Goal: Task Accomplishment & Management: Use online tool/utility

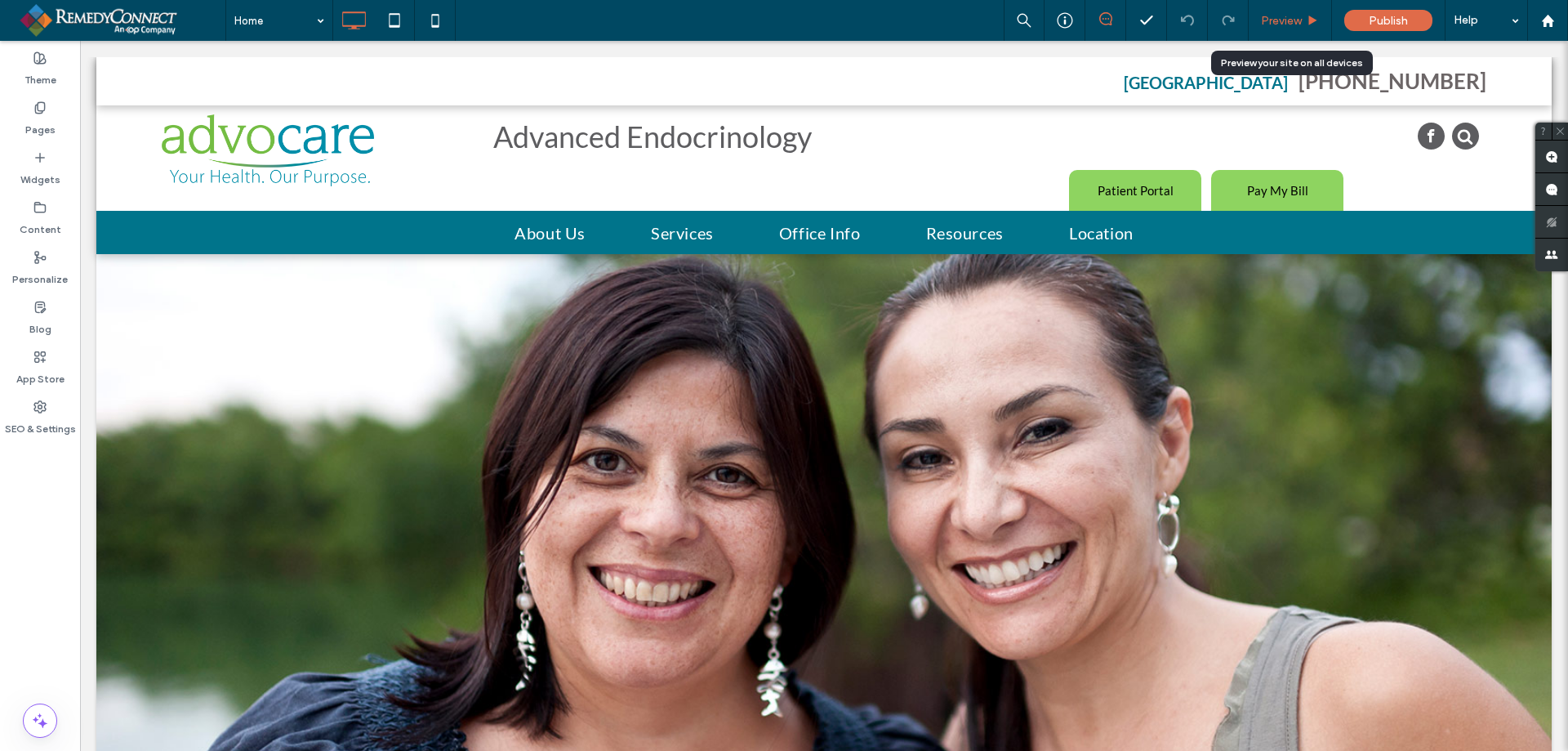
click at [1303, 21] on div "Preview" at bounding box center [1290, 21] width 82 height 14
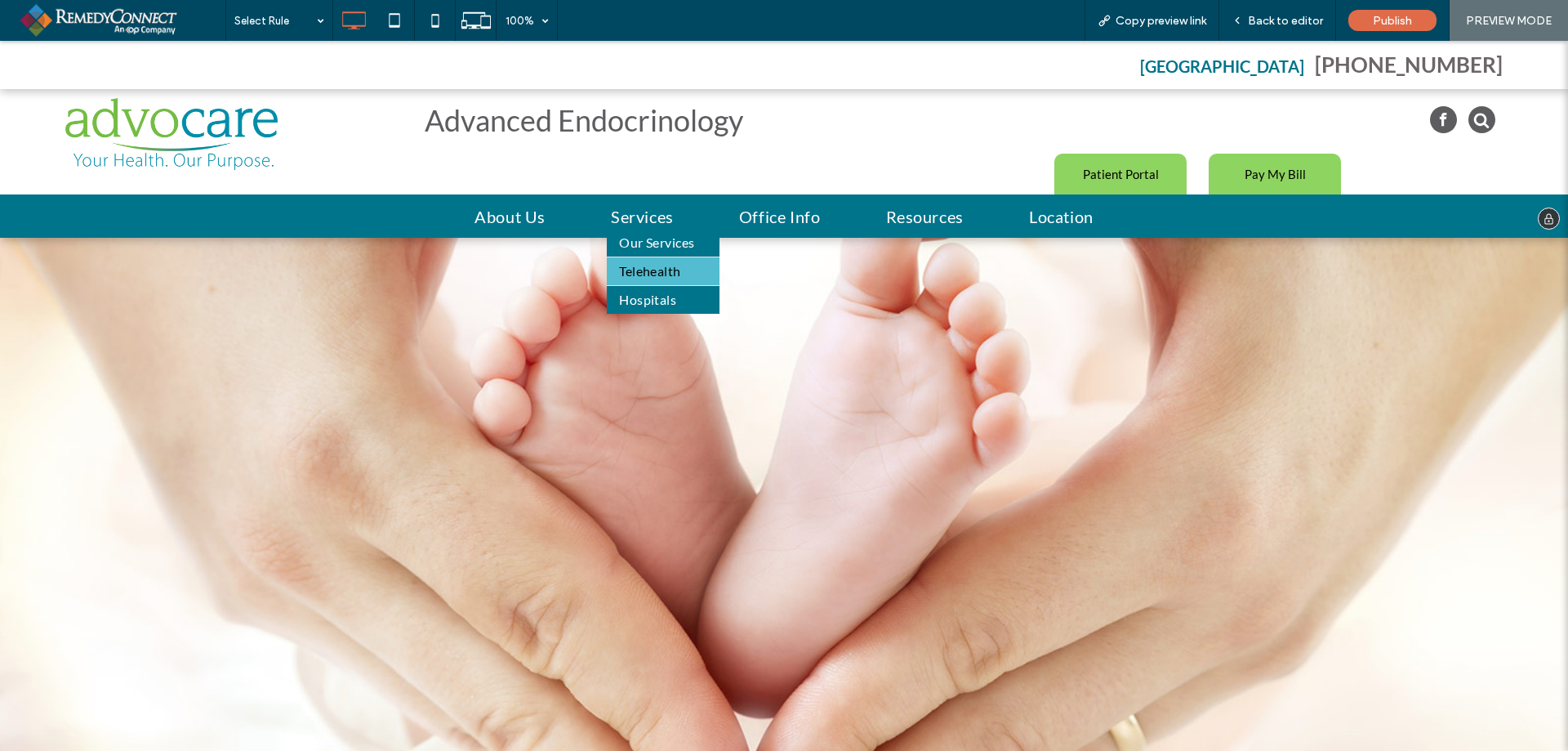
click at [625, 269] on span "Telehealth" at bounding box center [650, 271] width 62 height 20
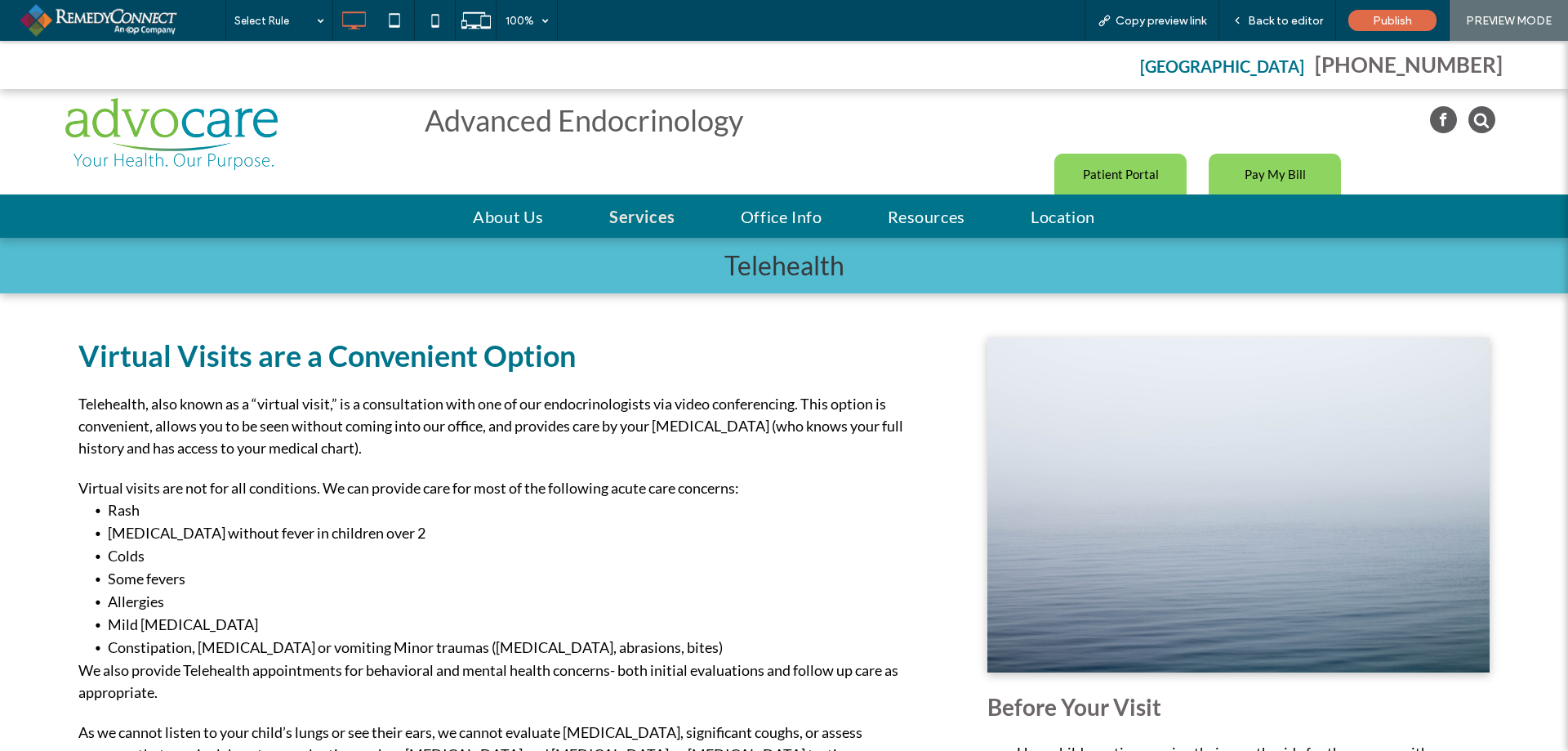
click at [307, 536] on li "[MEDICAL_DATA] without fever in children over 2" at bounding box center [506, 533] width 797 height 23
click at [1279, 14] on span "Back to editor" at bounding box center [1285, 21] width 75 height 14
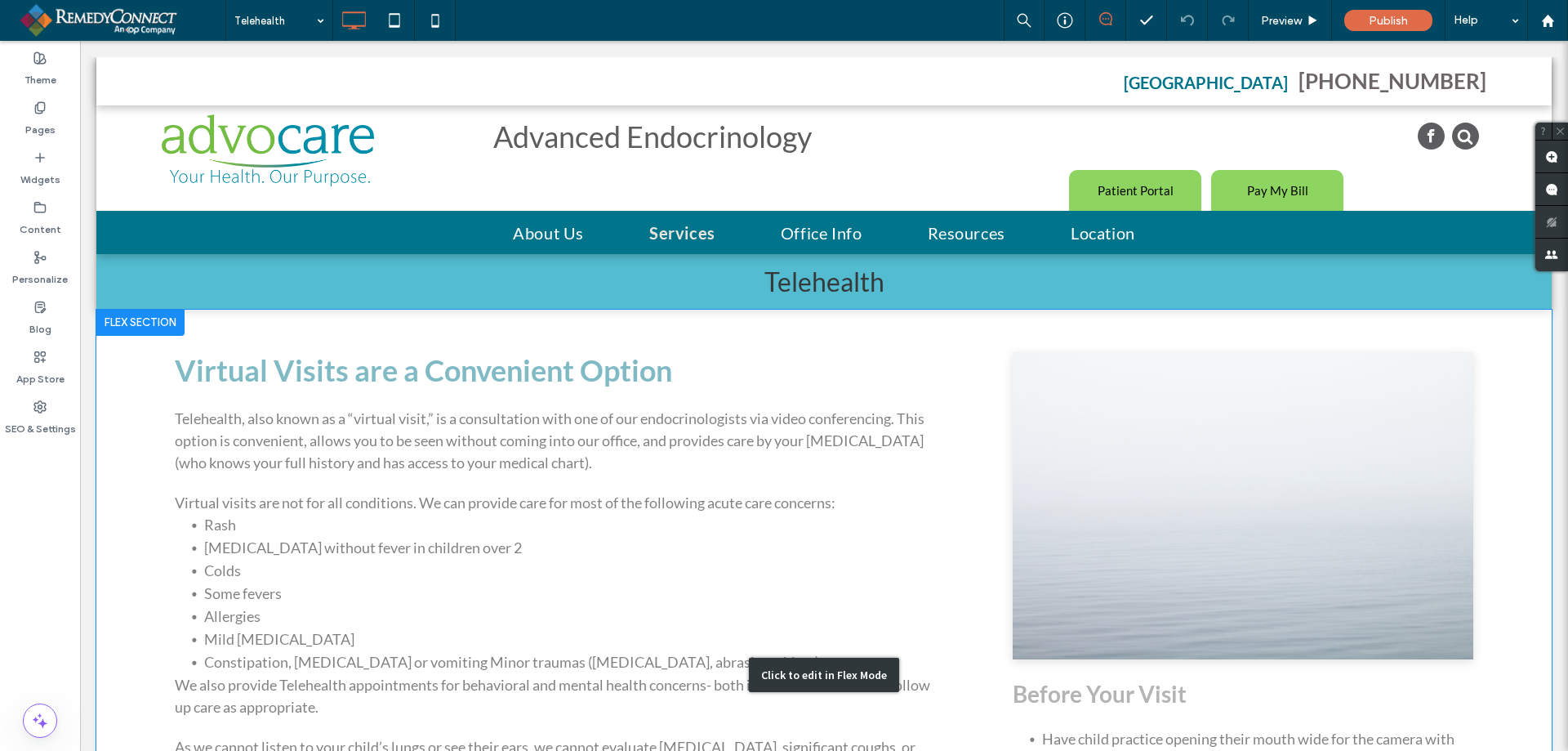
click at [373, 540] on div "Click to edit in Flex Mode" at bounding box center [823, 675] width 1455 height 730
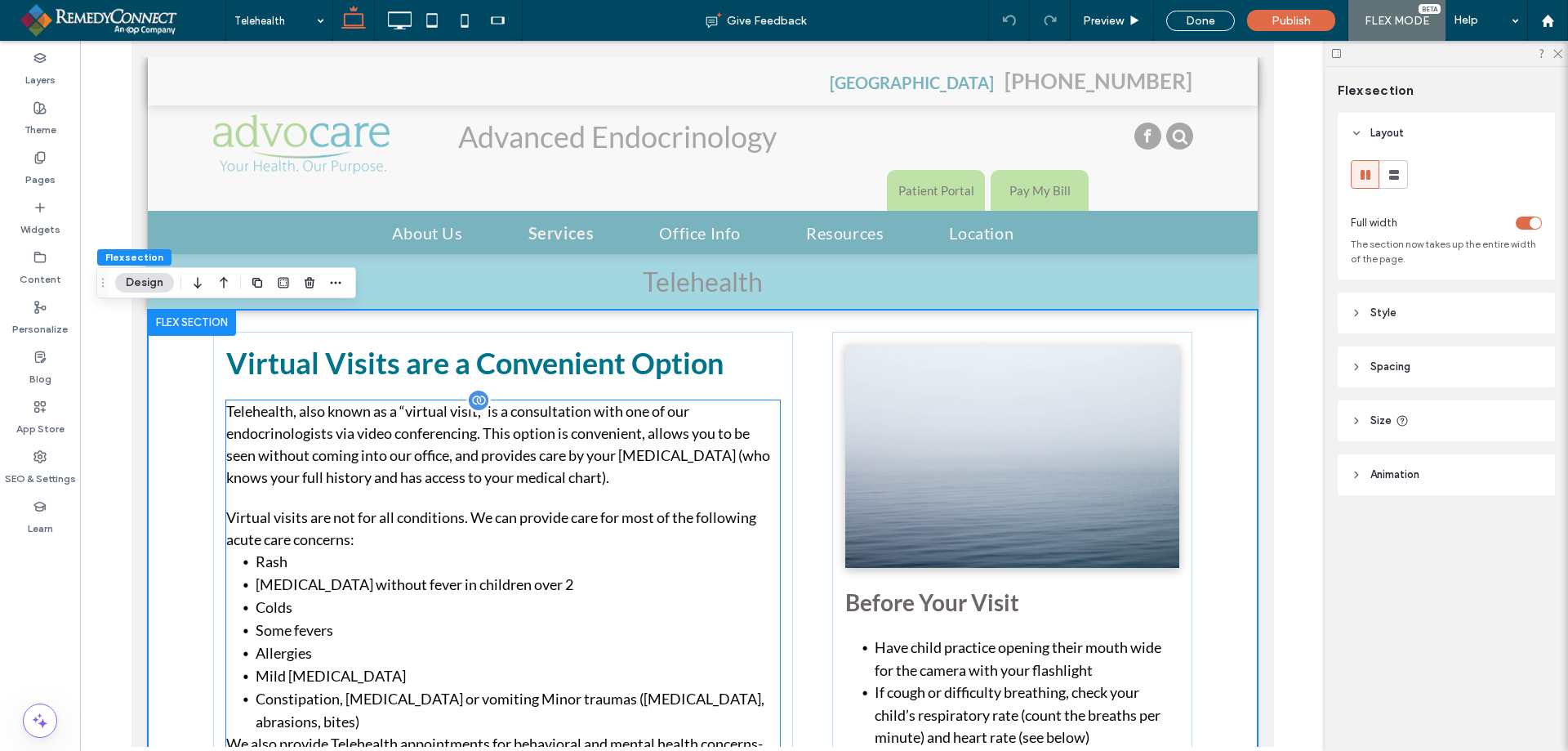
click at [346, 576] on li "[MEDICAL_DATA] without fever in children over 2" at bounding box center [517, 585] width 525 height 23
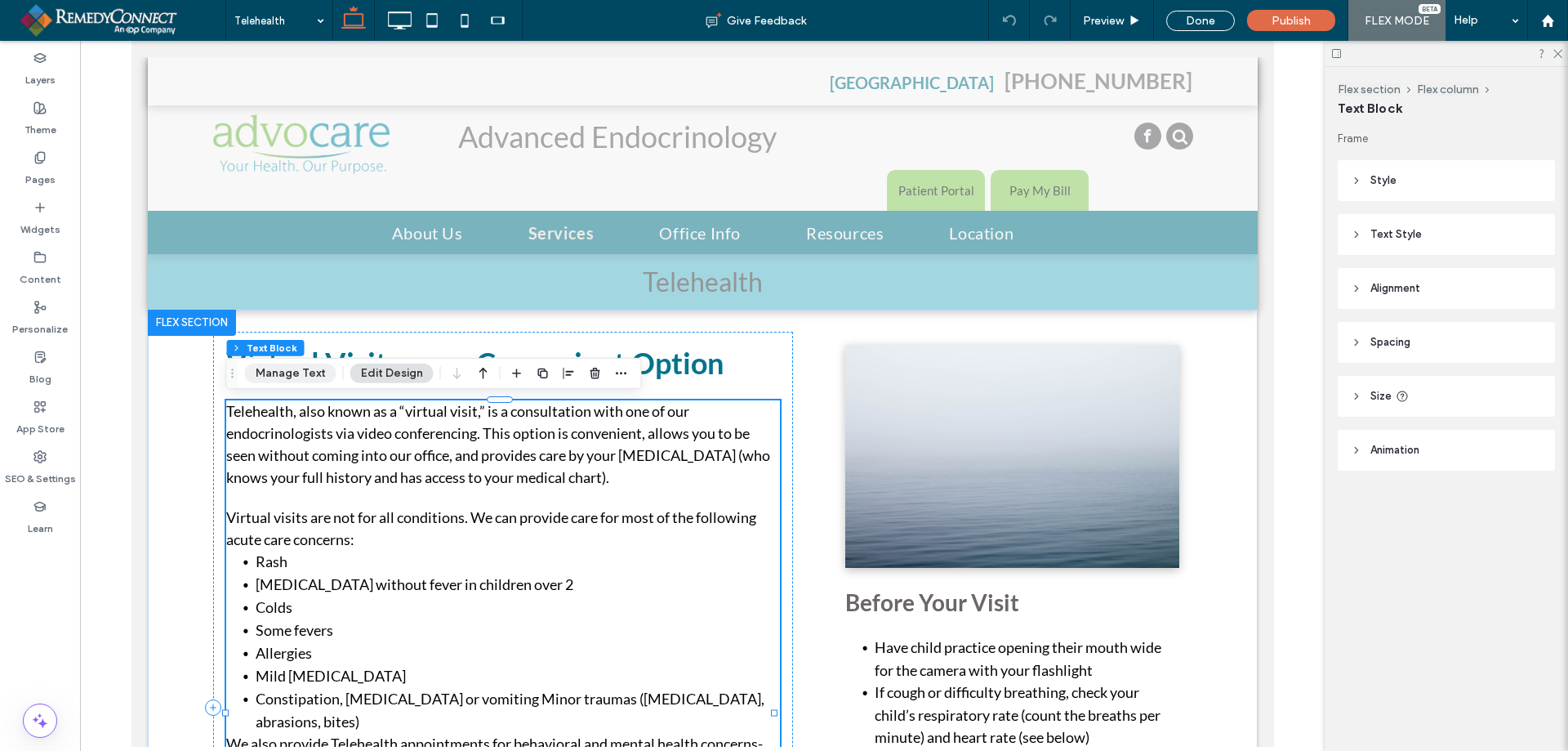
click at [273, 369] on button "Manage Text" at bounding box center [290, 373] width 91 height 20
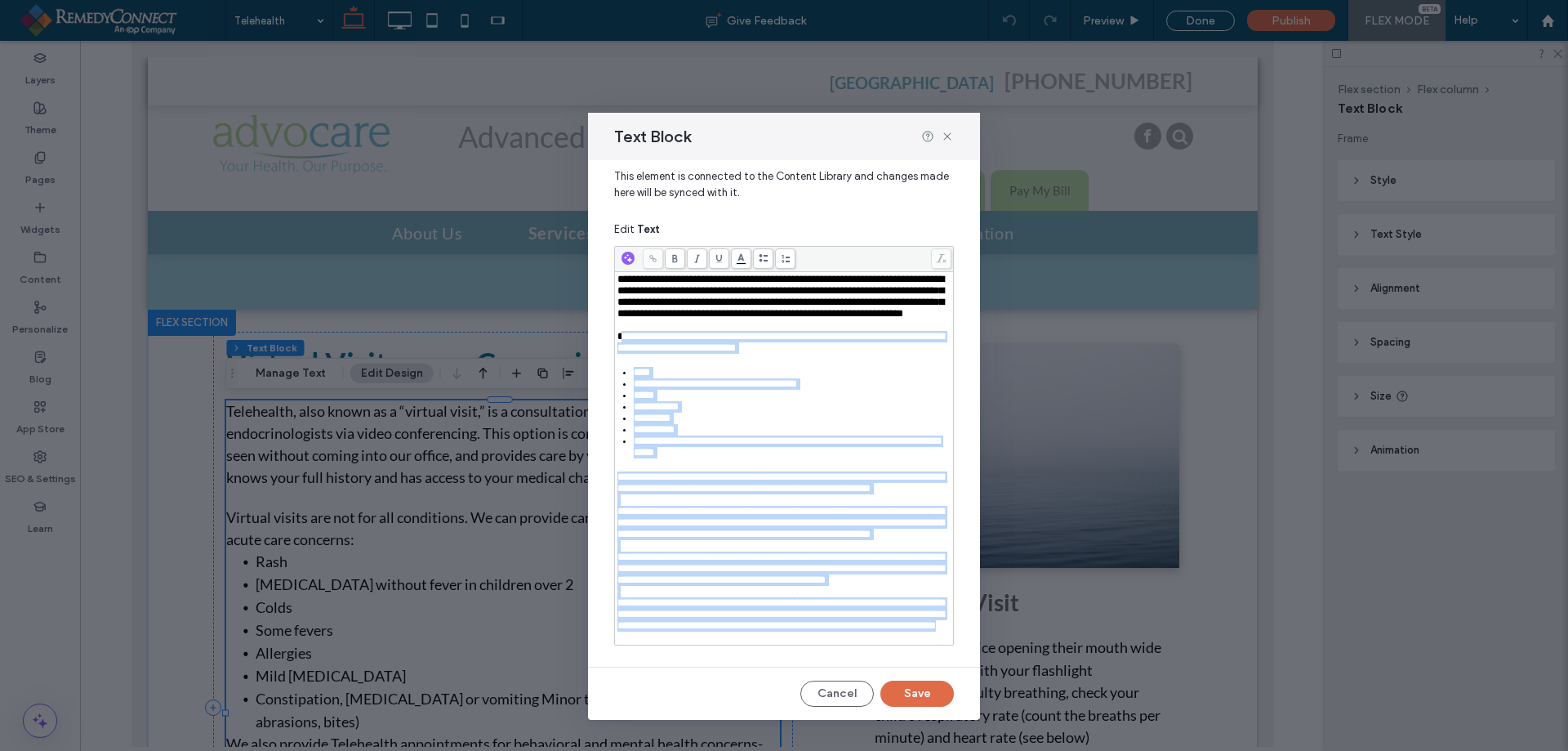
scroll to position [97, 0]
drag, startPoint x: 622, startPoint y: 364, endPoint x: 841, endPoint y: 626, distance: 341.5
click at [841, 626] on div "**********" at bounding box center [784, 458] width 334 height 369
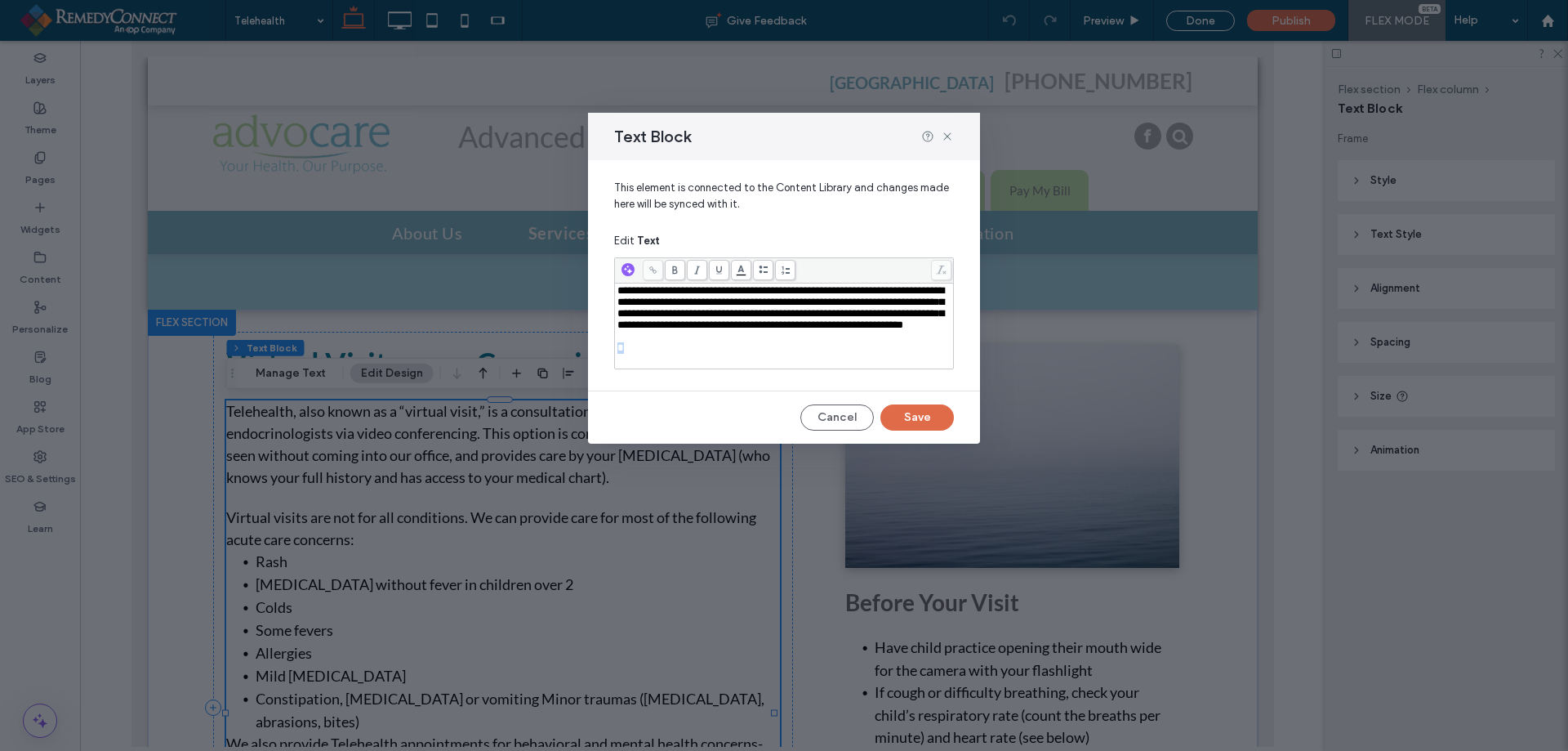
scroll to position [0, 0]
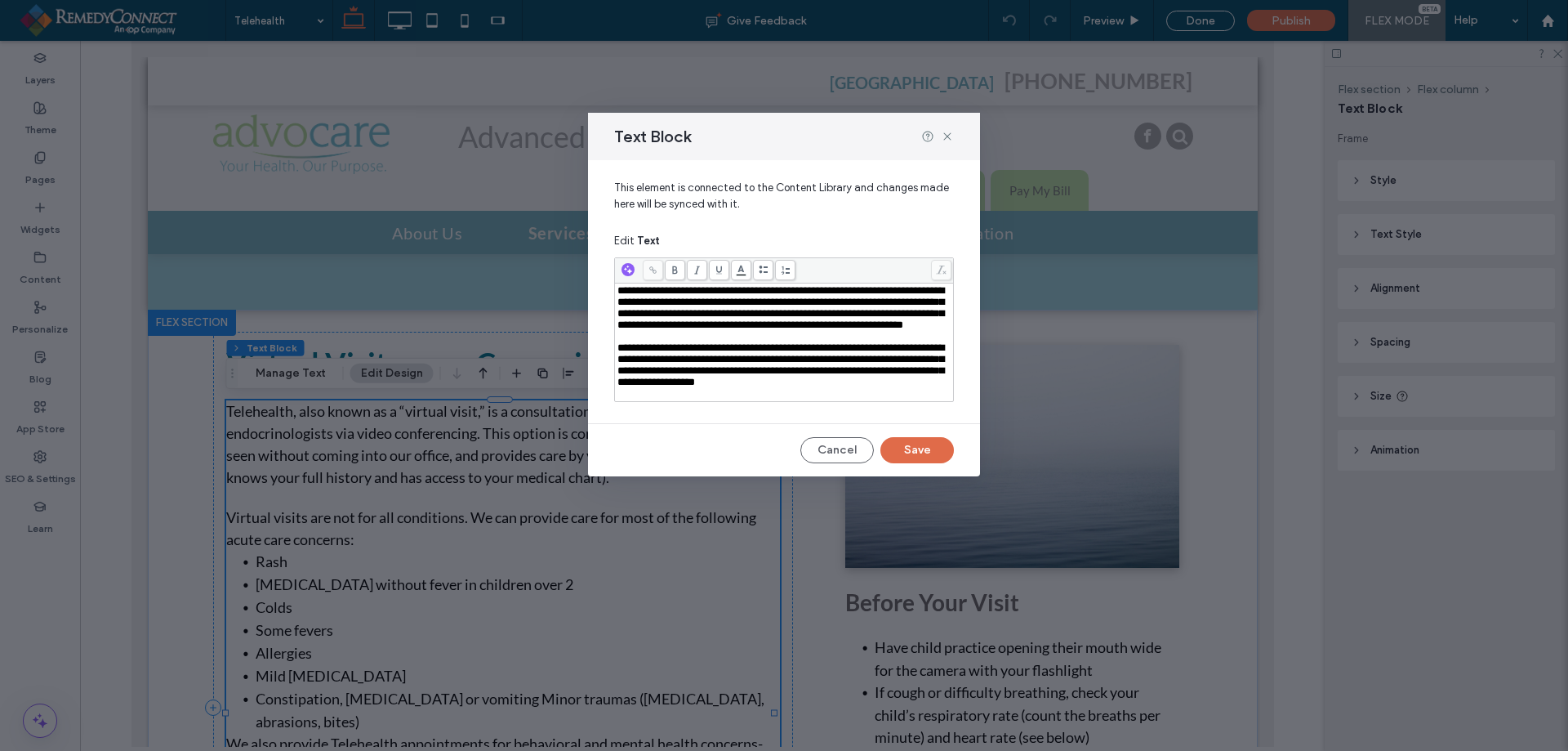
click at [918, 377] on span "**********" at bounding box center [781, 365] width 327 height 45
click at [845, 399] on div "Rich Text Editor" at bounding box center [784, 394] width 334 height 12
click at [933, 388] on div "**********" at bounding box center [784, 365] width 334 height 46
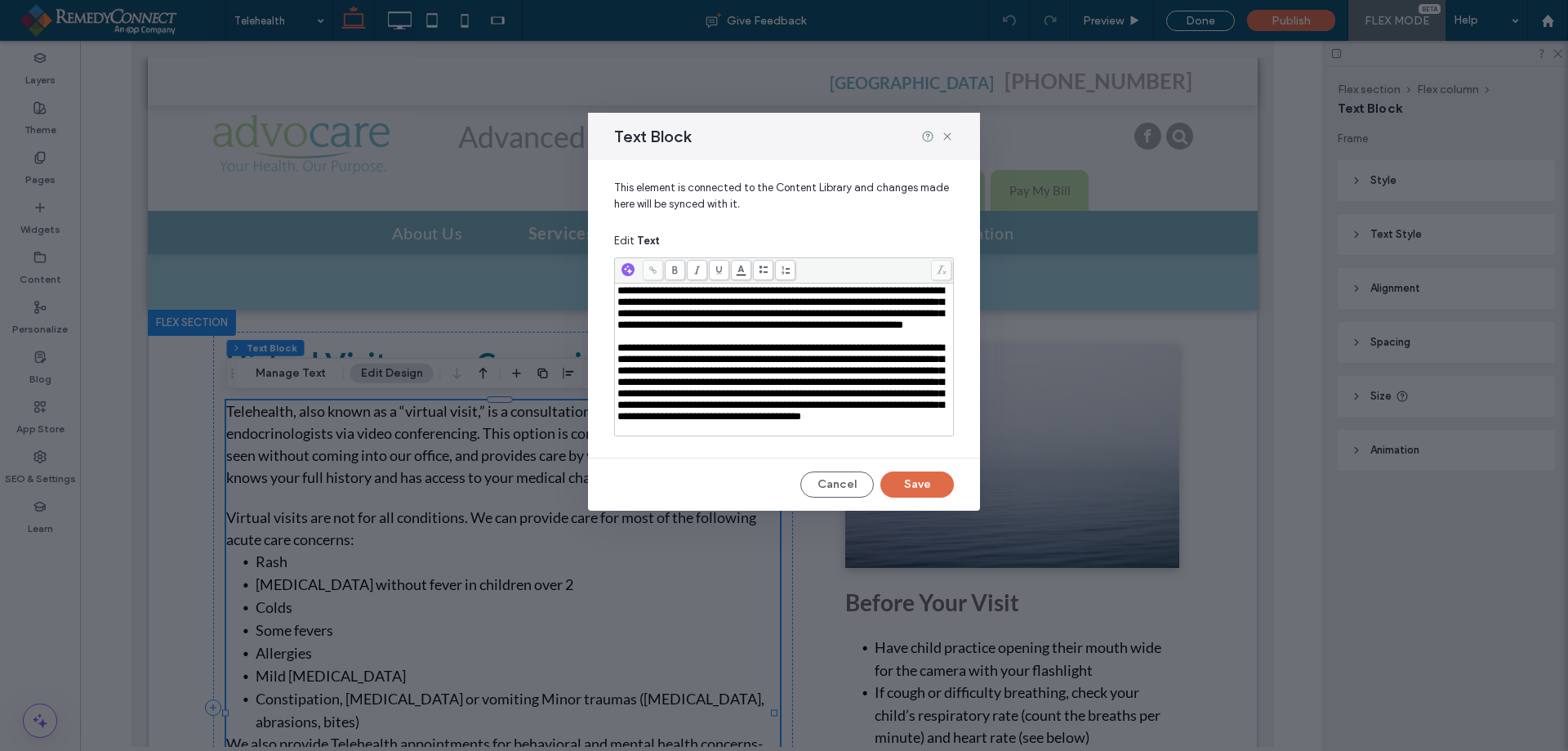
click at [665, 289] on span "**********" at bounding box center [781, 307] width 327 height 45
click at [927, 497] on button "Save" at bounding box center [917, 484] width 73 height 26
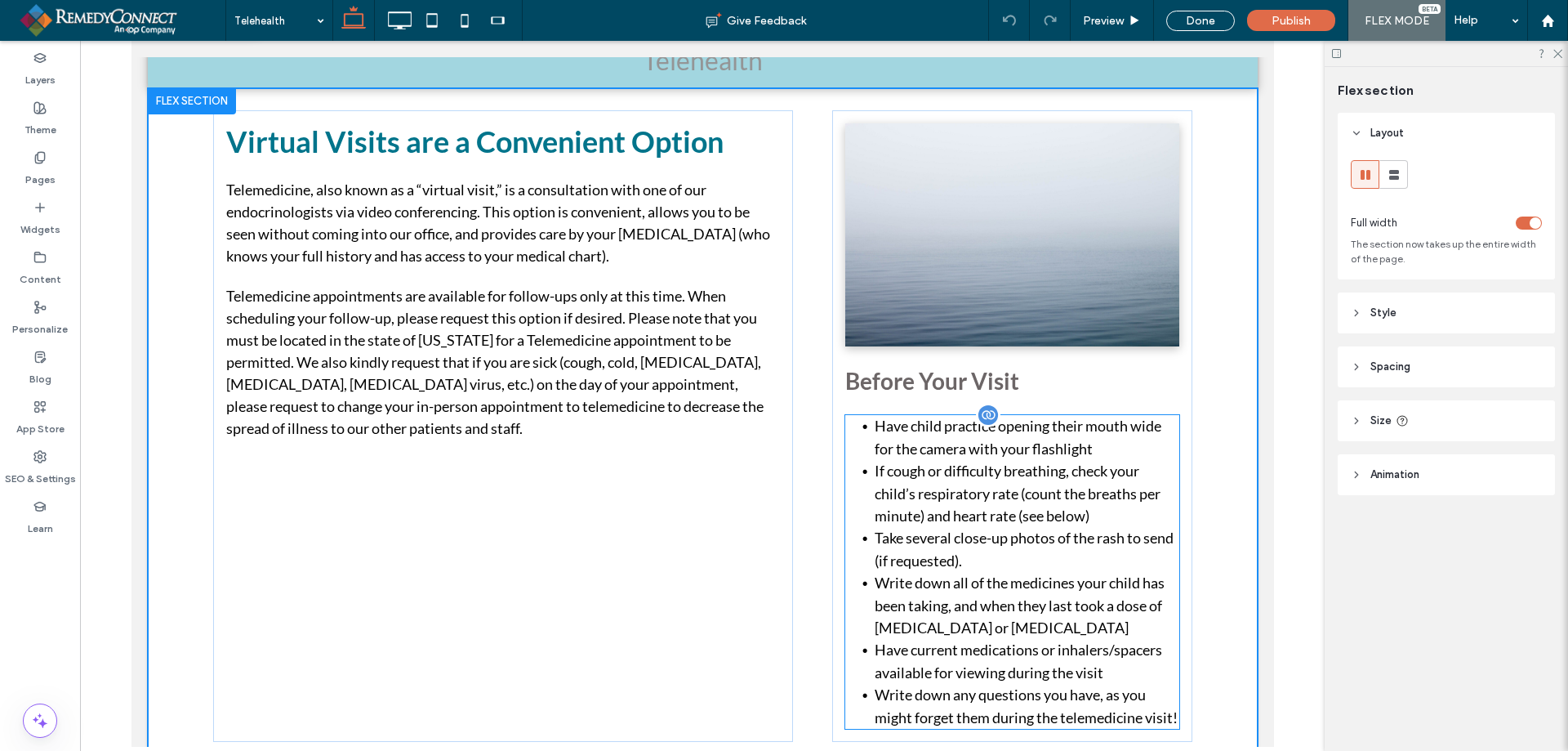
scroll to position [327, 0]
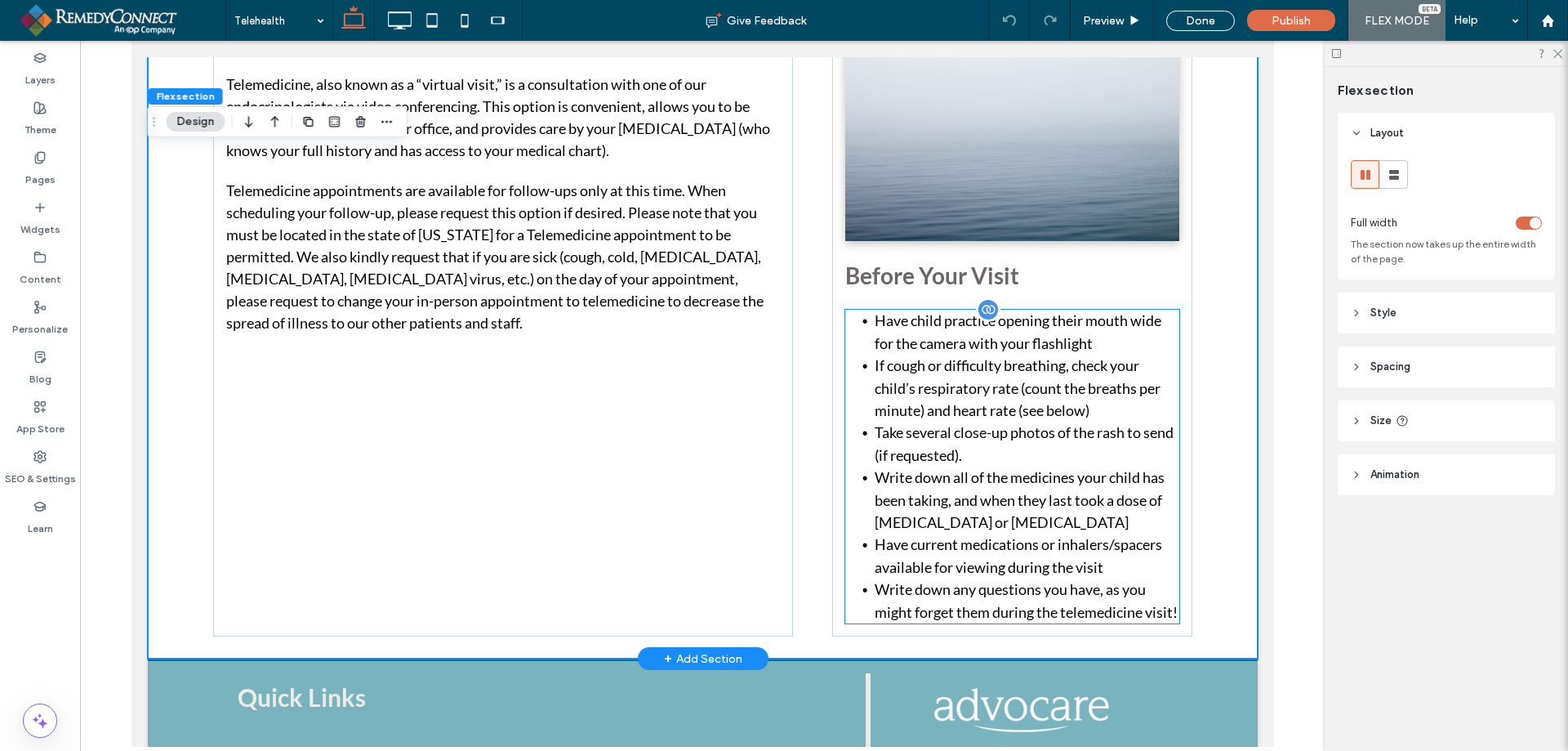
click at [957, 587] on li "Write down any questions you have, as you might forget them during the telemedi…" at bounding box center [1026, 601] width 304 height 45
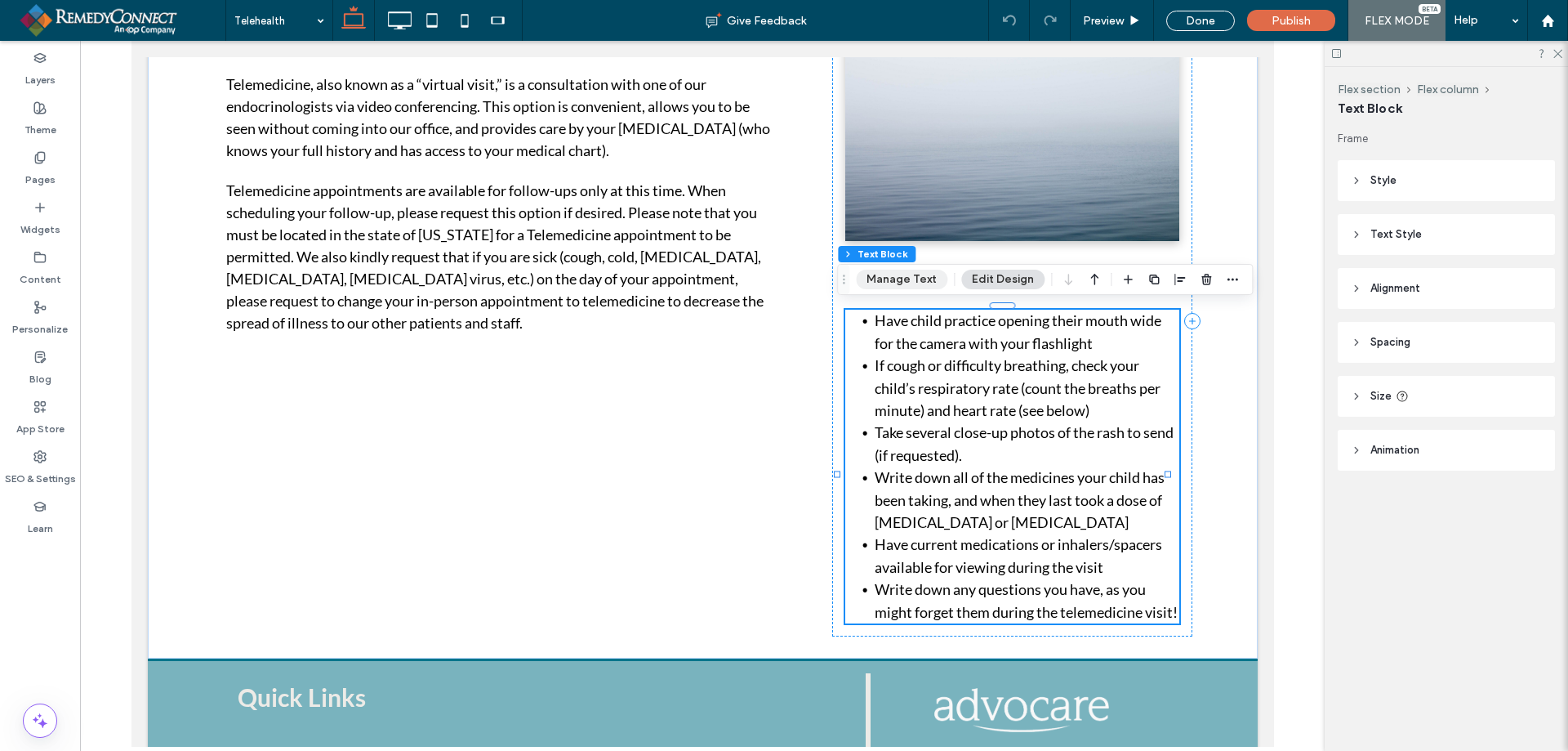
click at [904, 277] on button "Manage Text" at bounding box center [901, 279] width 91 height 20
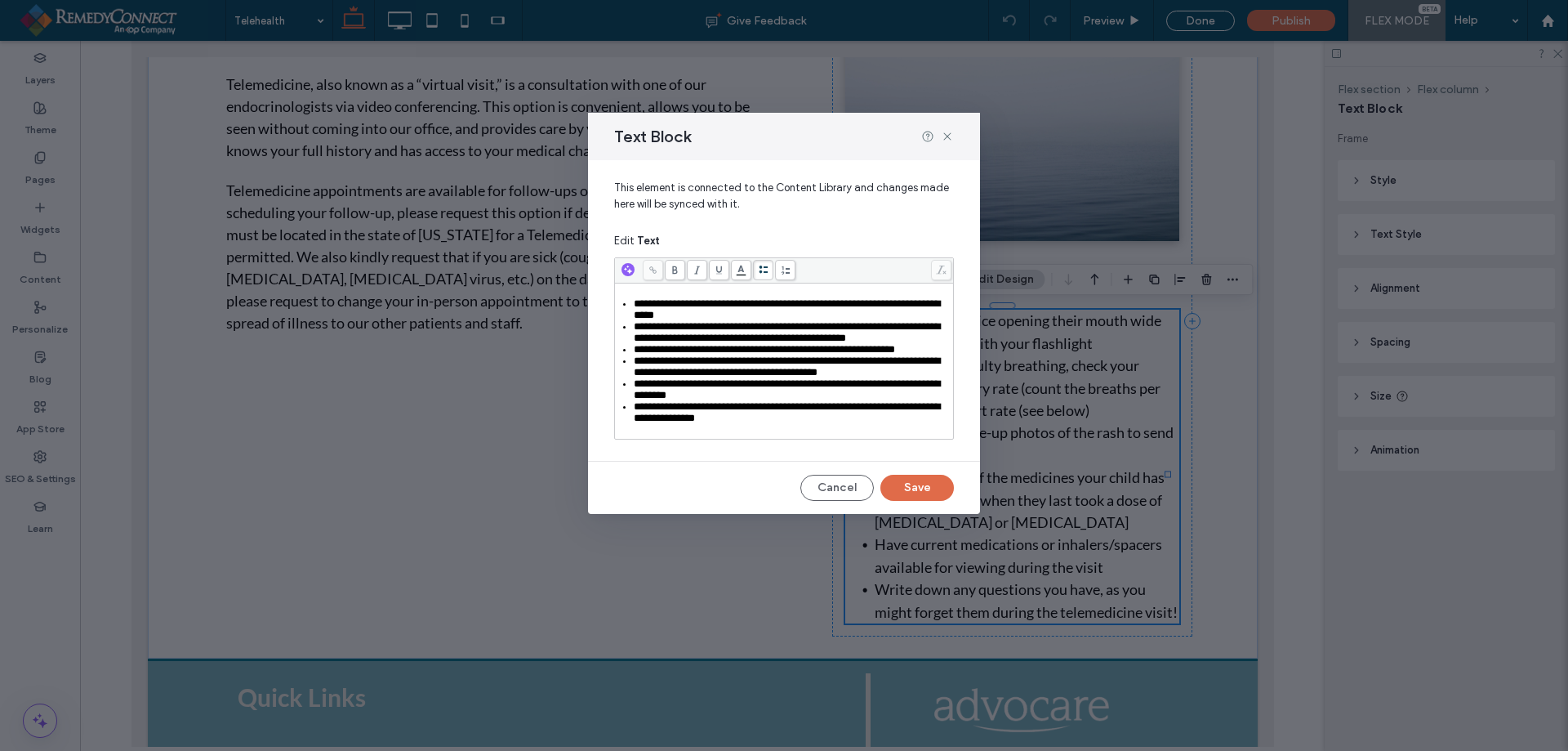
click at [802, 424] on div "**********" at bounding box center [793, 412] width 318 height 23
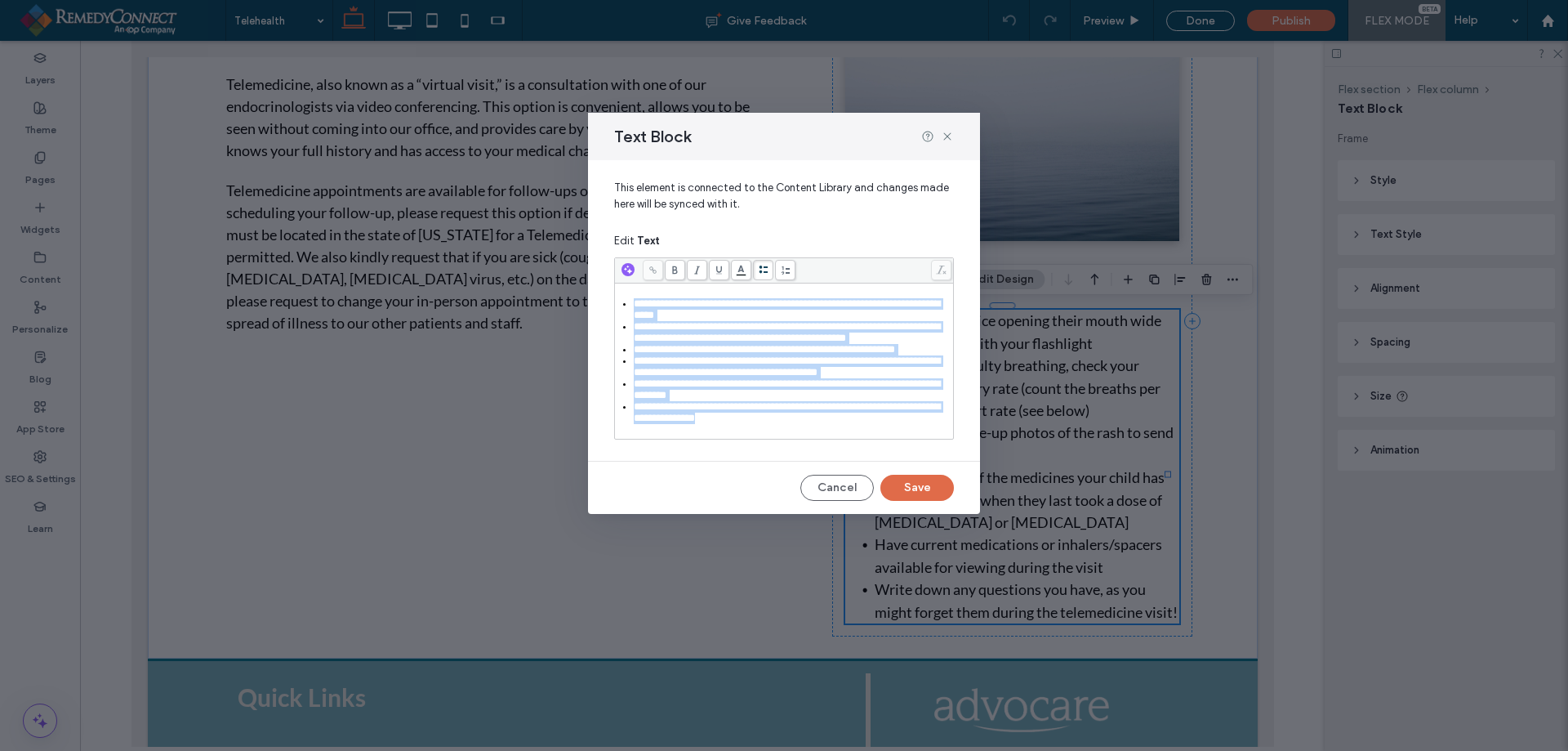
drag, startPoint x: 802, startPoint y: 432, endPoint x: 662, endPoint y: 294, distance: 196.6
click at [662, 294] on div "**********" at bounding box center [783, 361] width 338 height 156
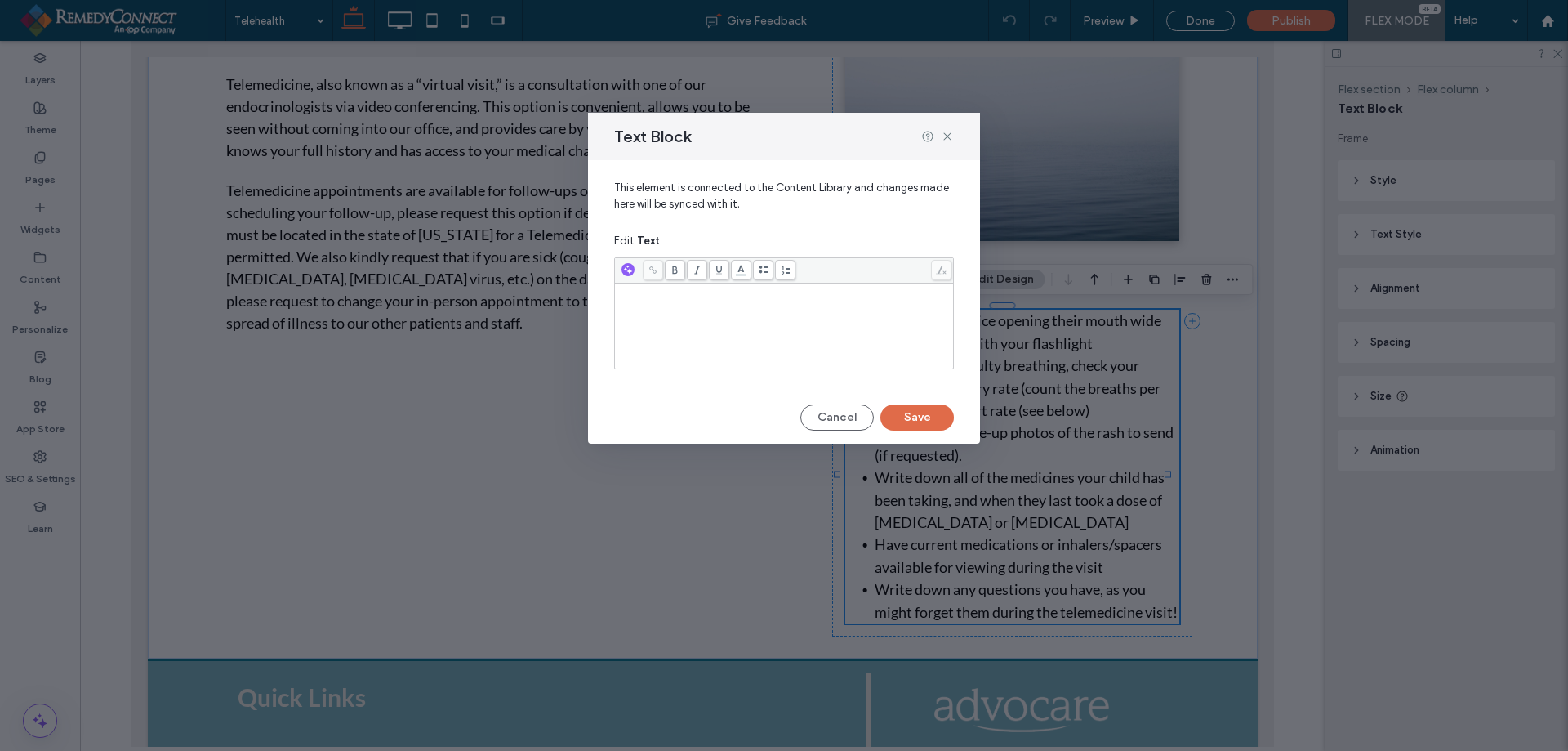
click at [707, 299] on div "Rich Text Editor" at bounding box center [784, 325] width 334 height 81
click at [847, 328] on div "**********" at bounding box center [784, 325] width 334 height 81
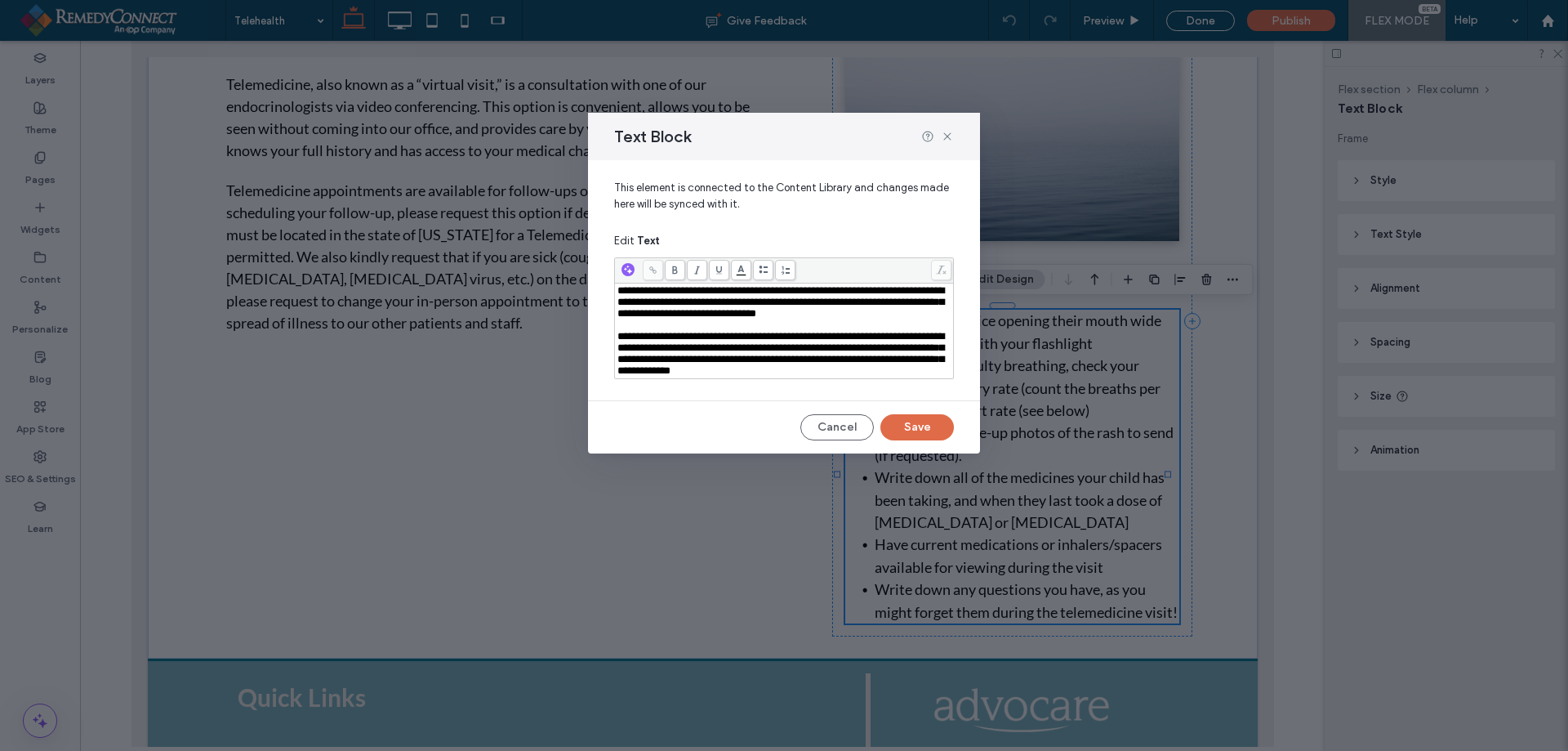
click at [737, 352] on span "**********" at bounding box center [781, 353] width 327 height 45
click at [797, 365] on span "**********" at bounding box center [781, 353] width 327 height 45
click at [670, 310] on span "**********" at bounding box center [781, 302] width 327 height 33
click at [907, 432] on button "Save" at bounding box center [917, 427] width 73 height 26
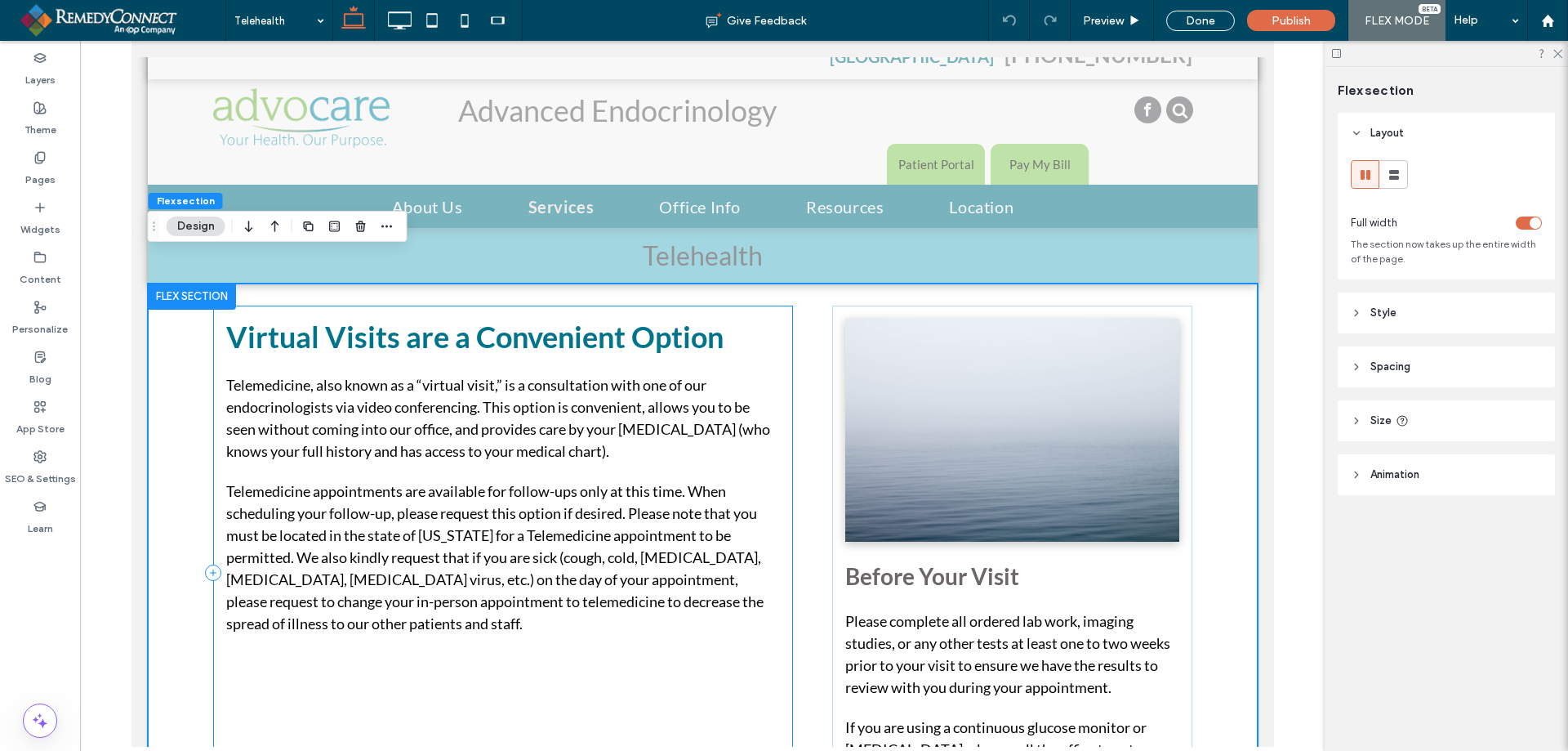
scroll to position [0, 0]
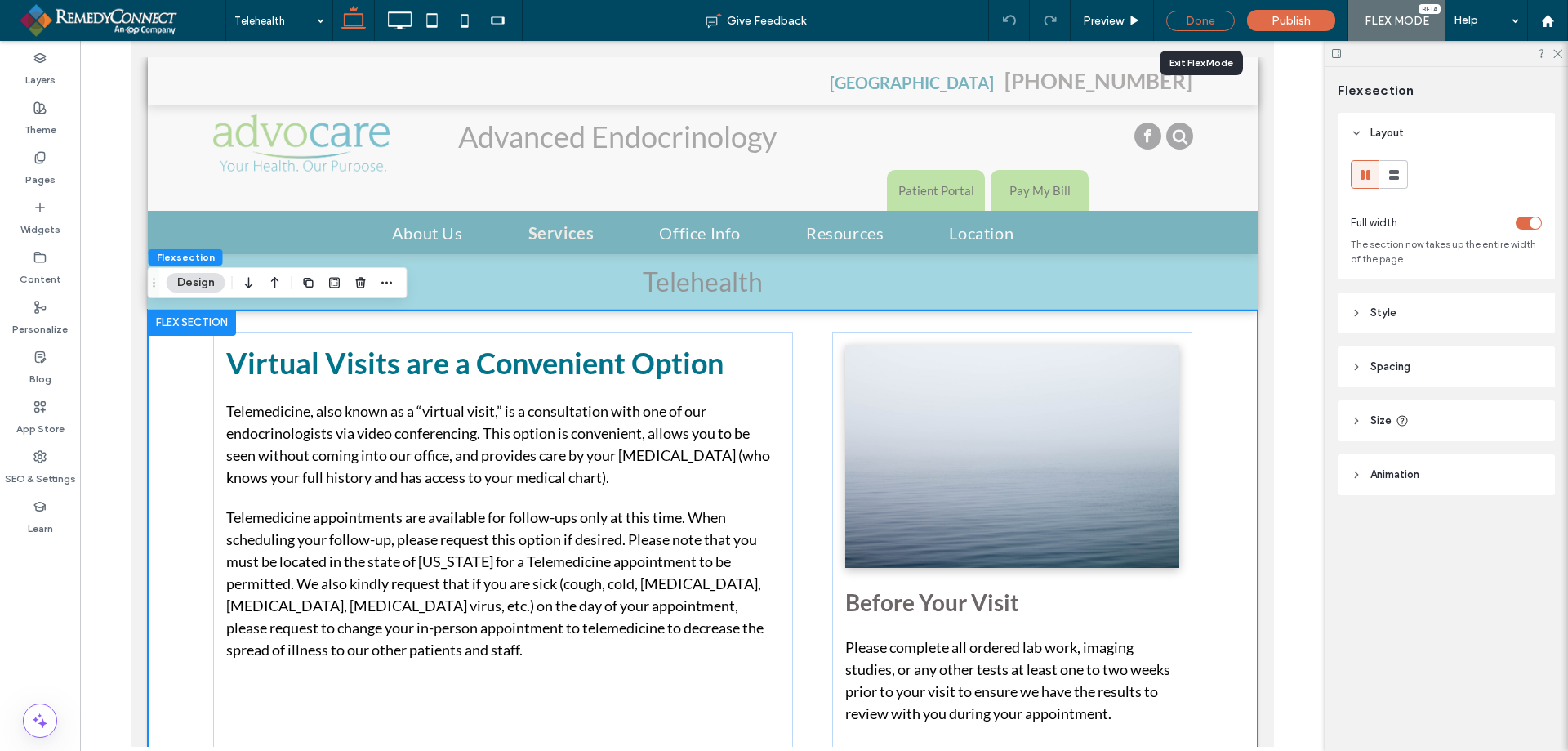
click at [1187, 23] on div "Done" at bounding box center [1201, 21] width 69 height 21
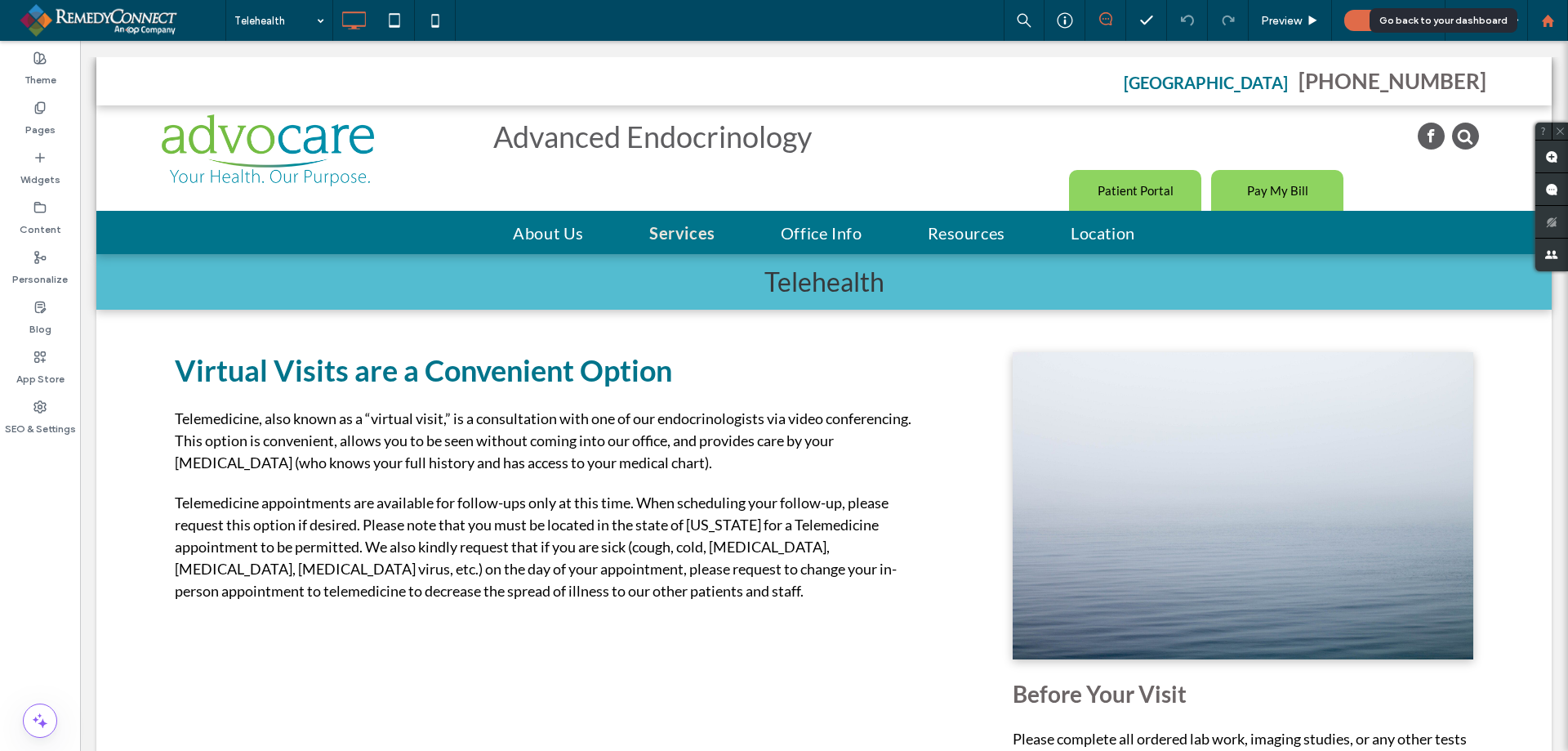
click at [1553, 30] on div at bounding box center [1547, 21] width 41 height 41
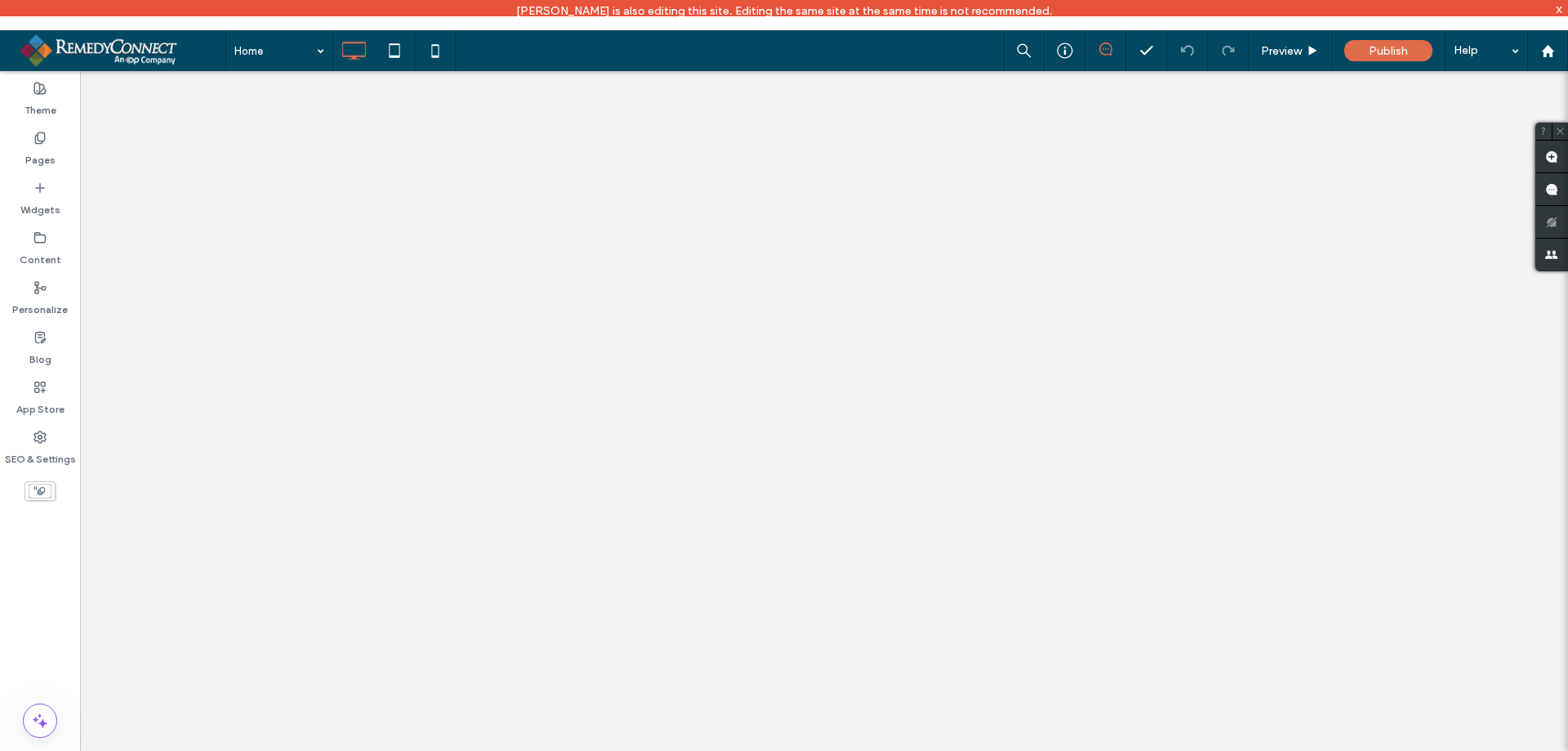
click at [43, 287] on icon at bounding box center [39, 287] width 13 height 13
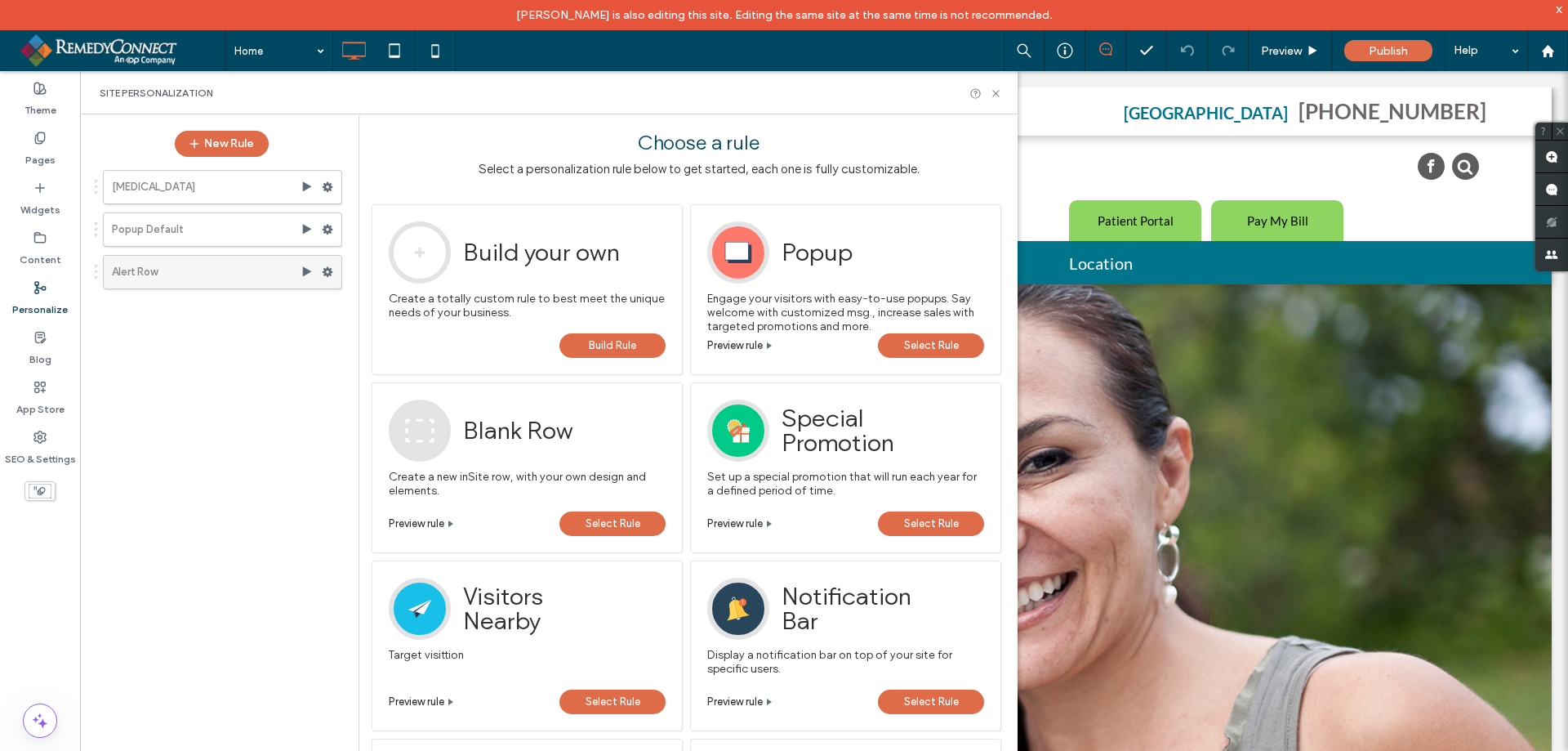
click at [181, 274] on label "Alert Row" at bounding box center [206, 271] width 189 height 32
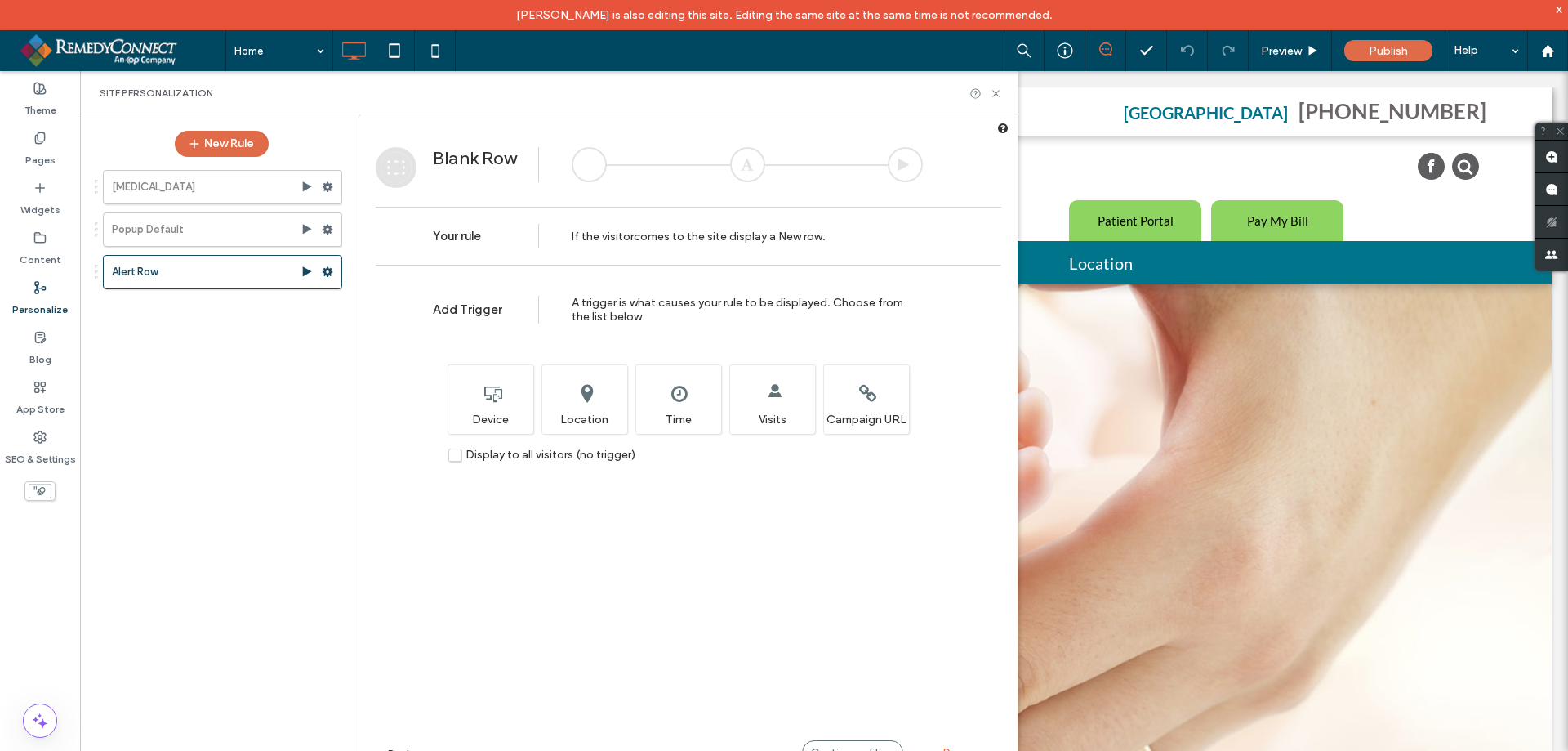
click at [482, 147] on h2 "Blank Row" at bounding box center [483, 158] width 101 height 23
click at [453, 165] on h2 "Blank Row" at bounding box center [483, 158] width 101 height 23
click at [456, 241] on span "Your rule" at bounding box center [456, 236] width 48 height 13
click at [456, 305] on span "Add Trigger" at bounding box center [469, 309] width 72 height 15
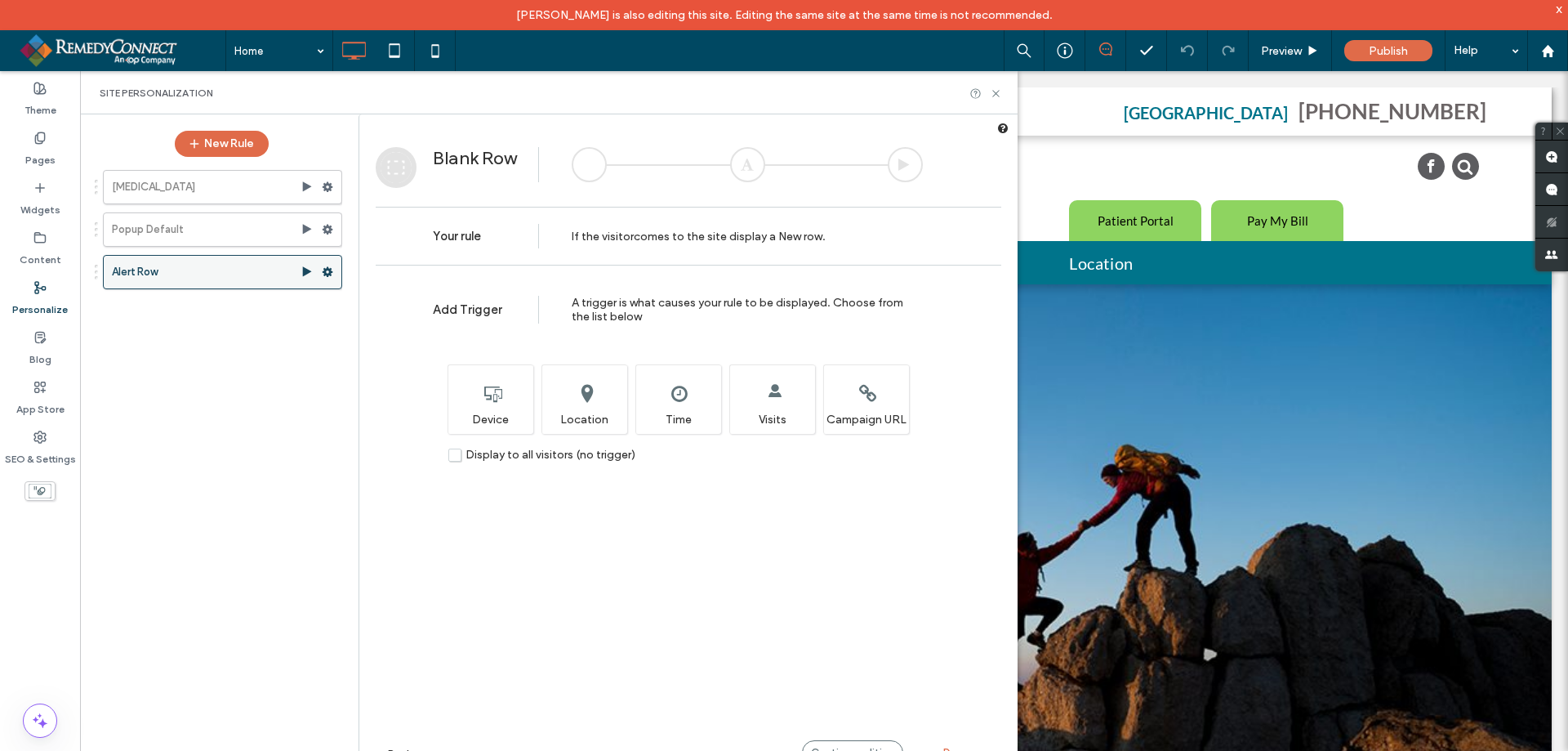
click at [333, 275] on icon at bounding box center [328, 272] width 12 height 12
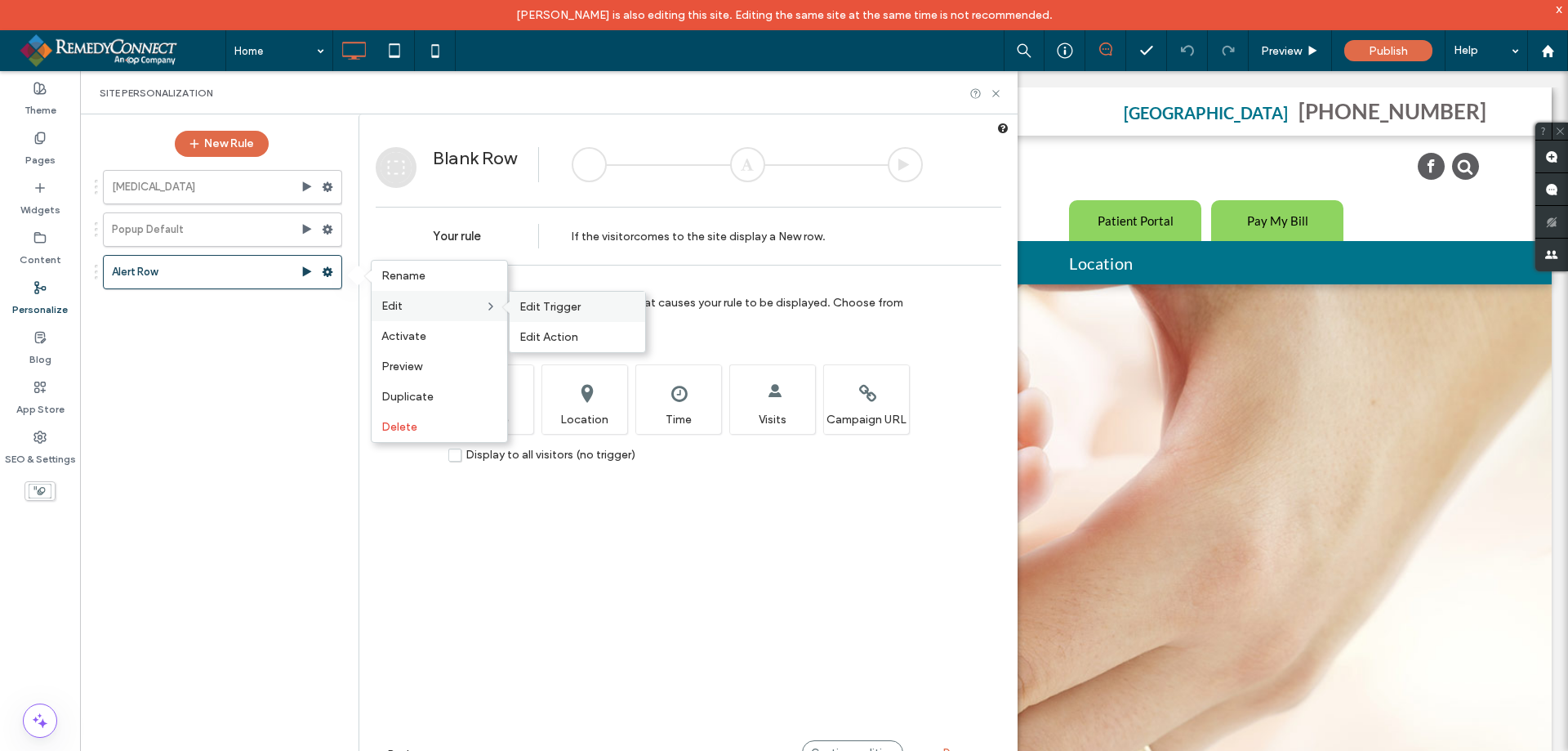
click at [544, 317] on div "Edit Trigger" at bounding box center [577, 306] width 136 height 30
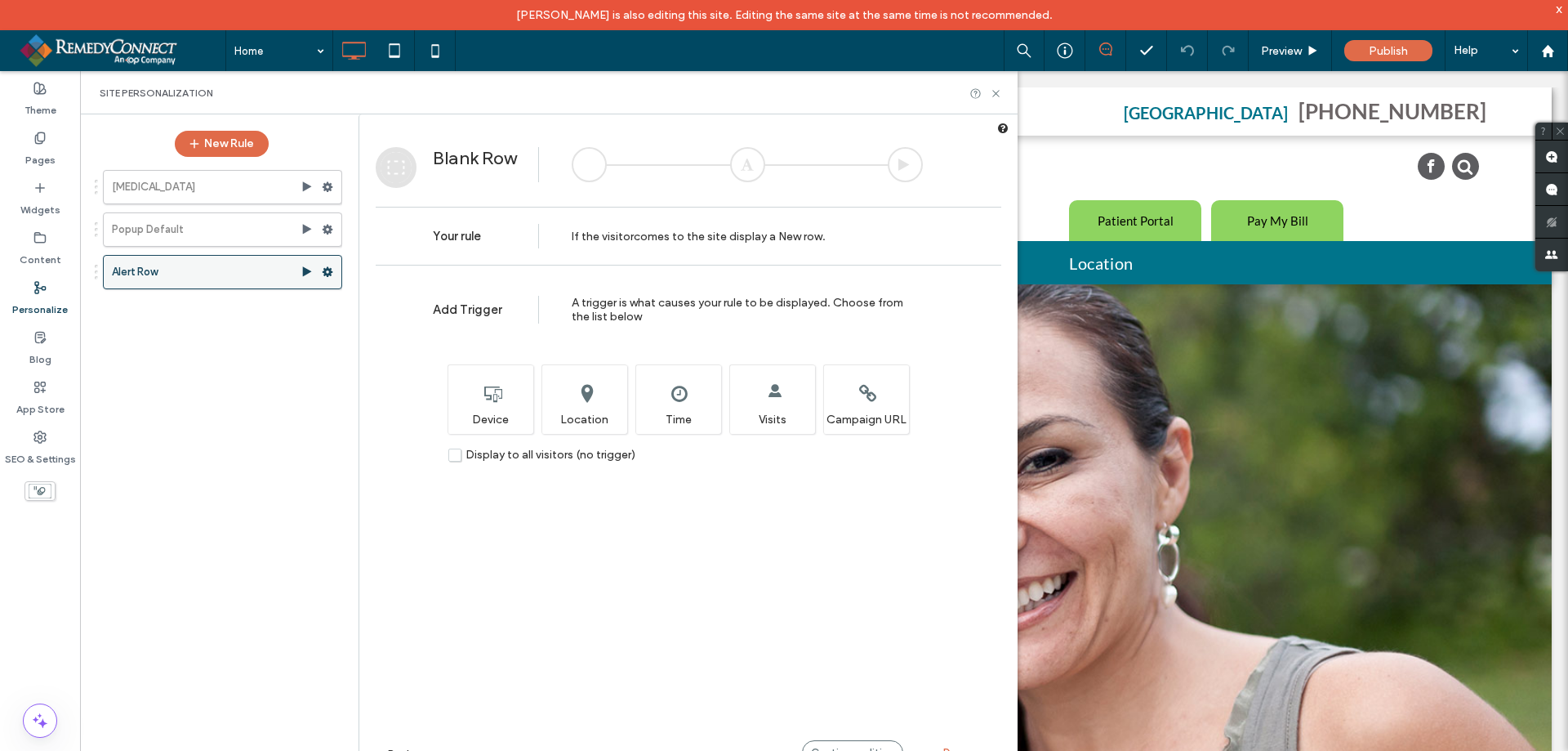
click at [330, 269] on use at bounding box center [328, 272] width 11 height 10
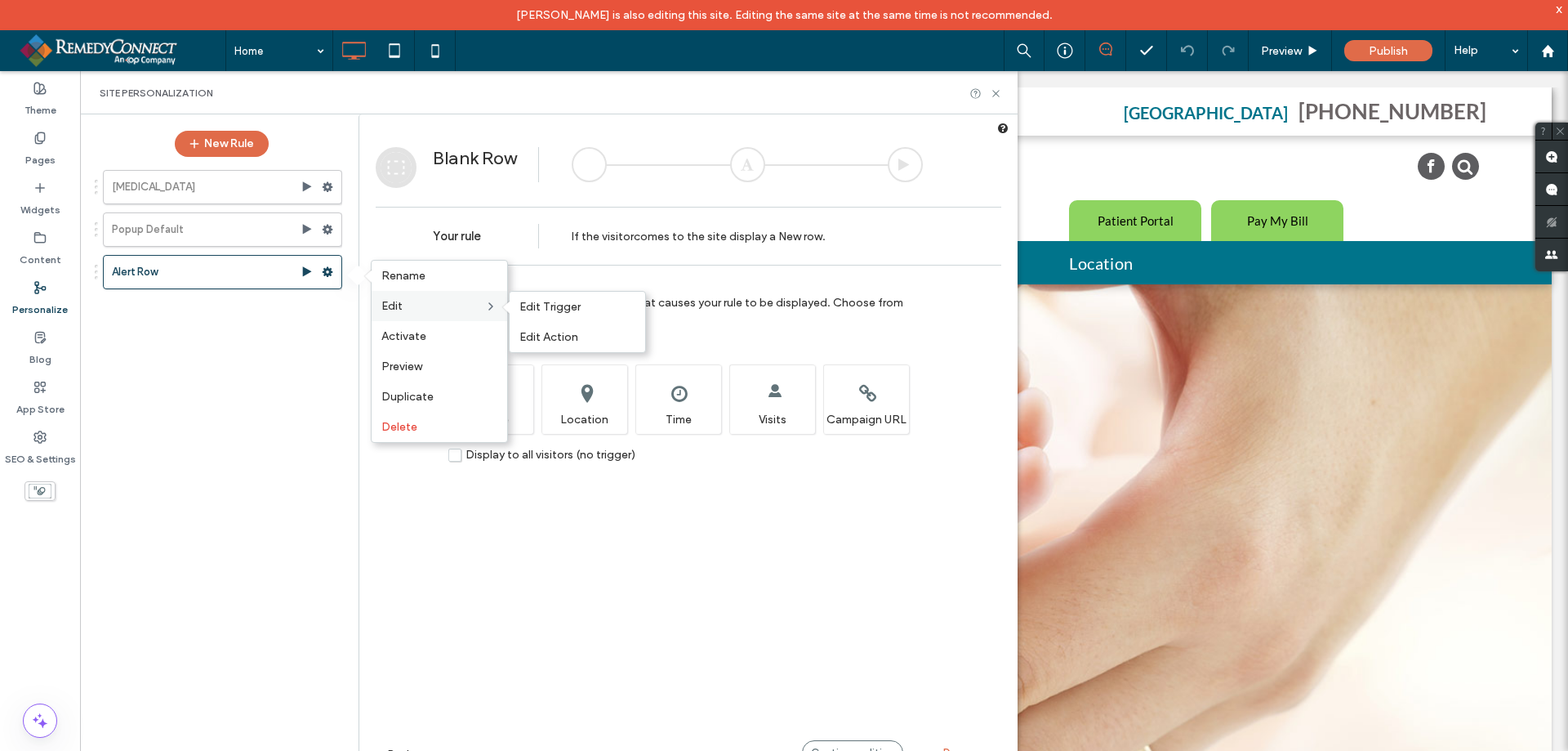
click at [394, 296] on div "Edit Edit Trigger Edit Action" at bounding box center [439, 305] width 136 height 30
click at [540, 300] on span "Edit Trigger" at bounding box center [550, 306] width 62 height 14
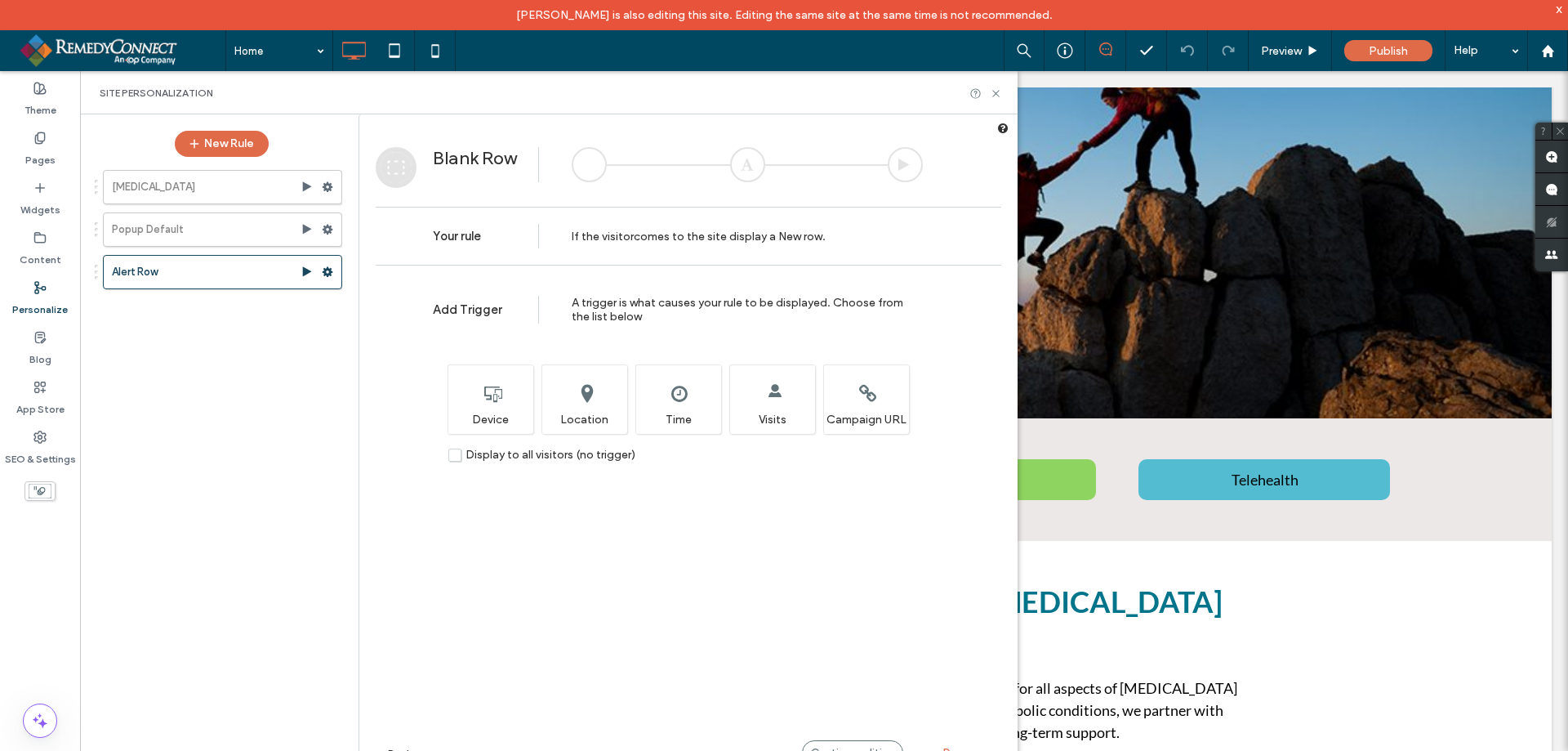
scroll to position [408, 0]
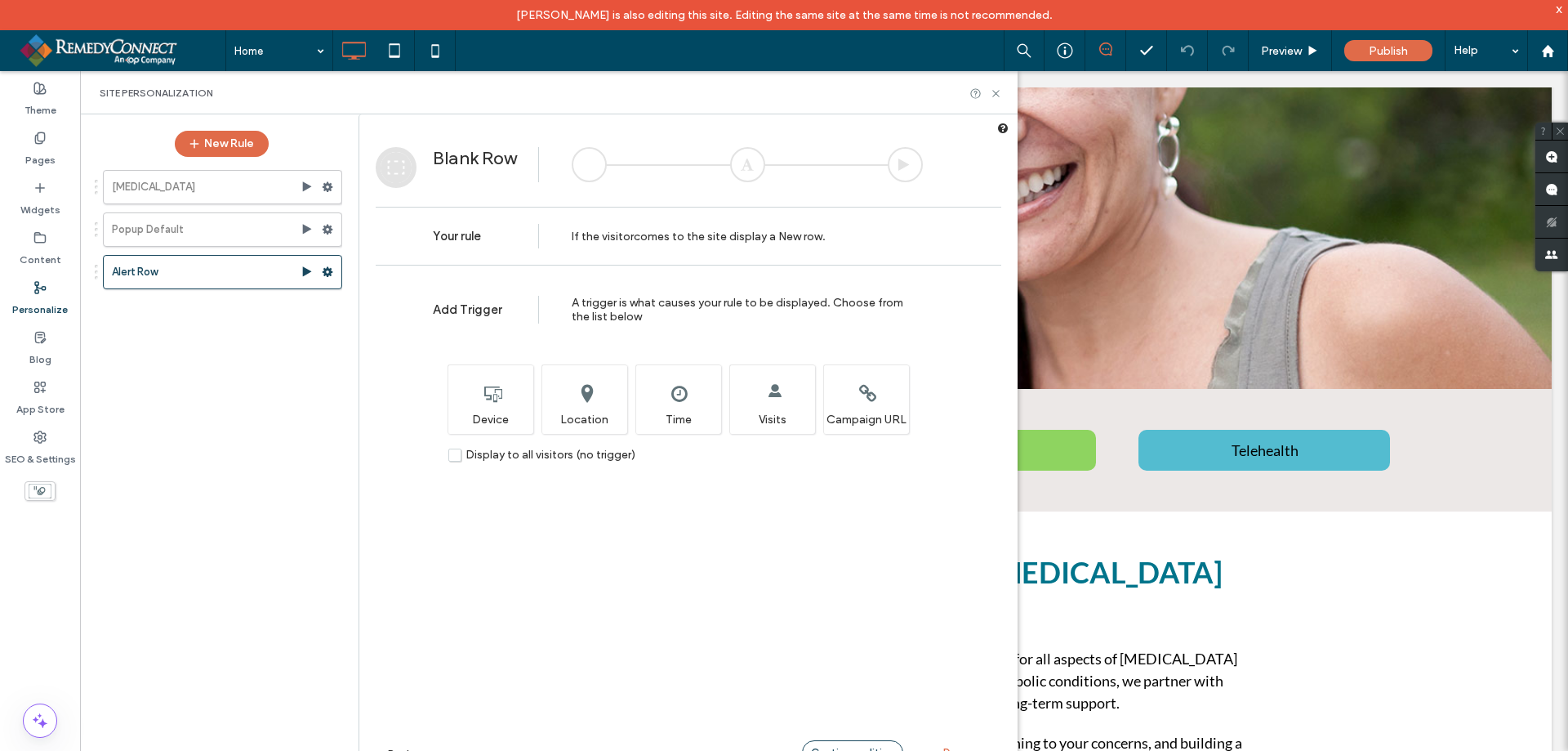
click at [834, 742] on div "Continue editing" at bounding box center [852, 752] width 101 height 24
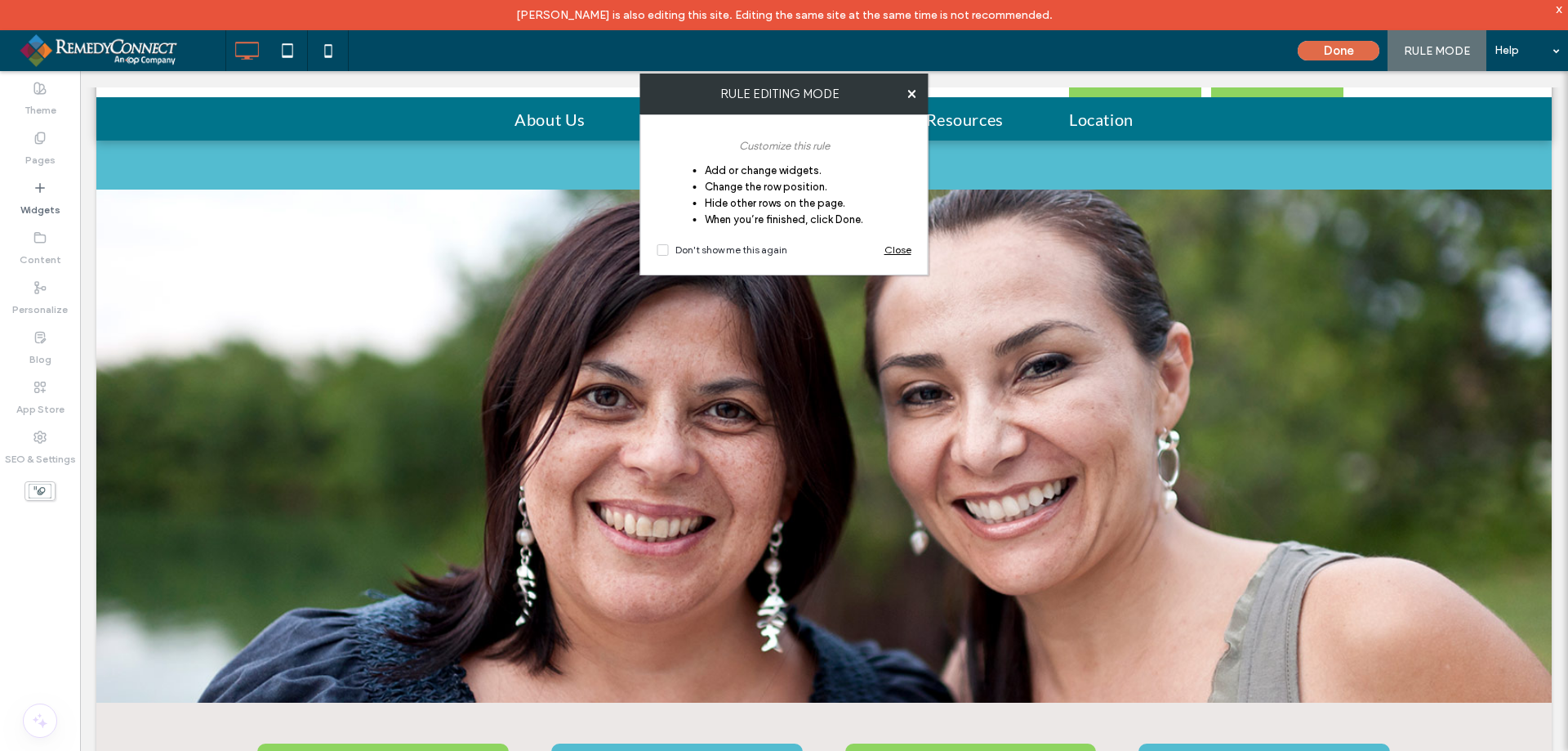
scroll to position [131, 0]
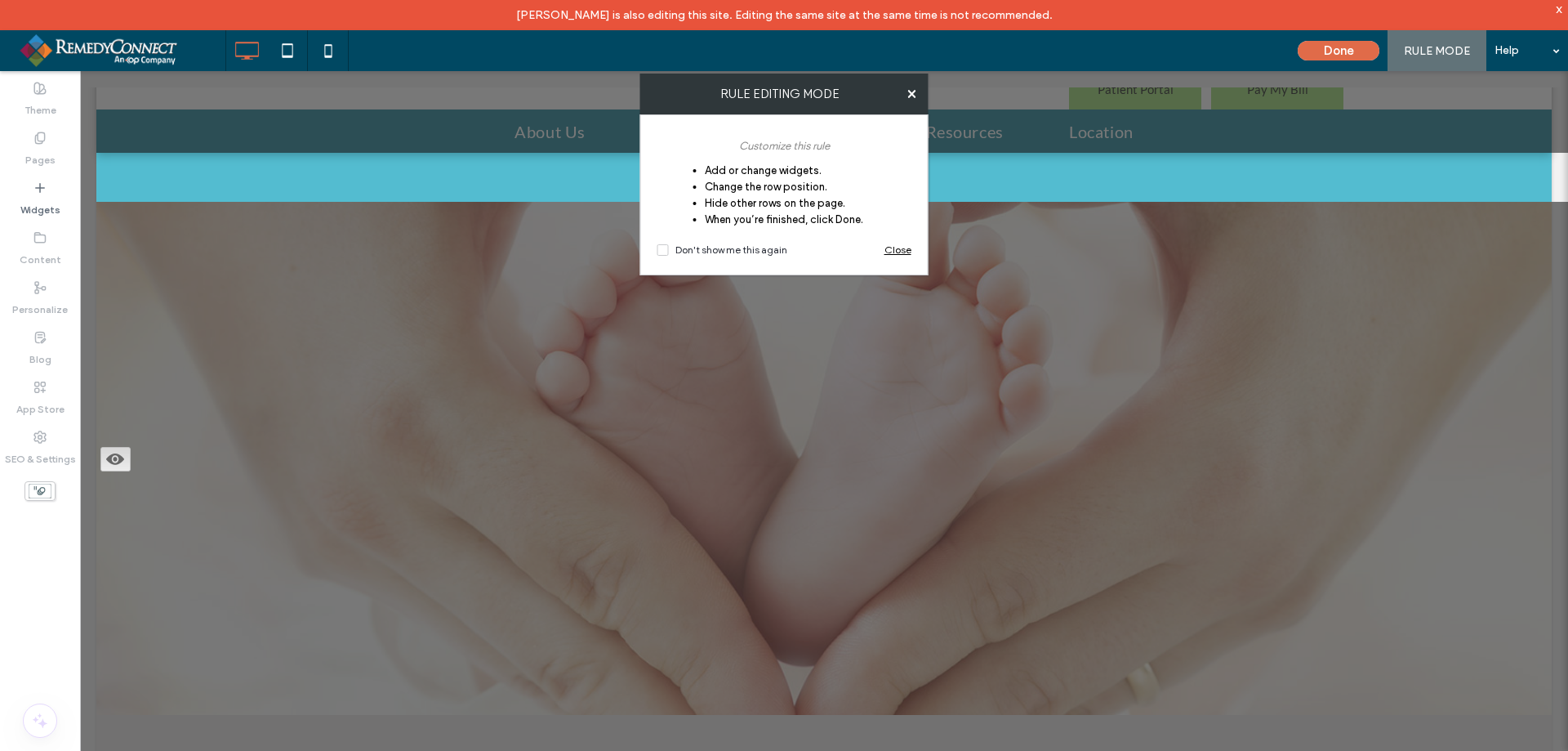
click at [898, 250] on span "Close" at bounding box center [899, 250] width 27 height 17
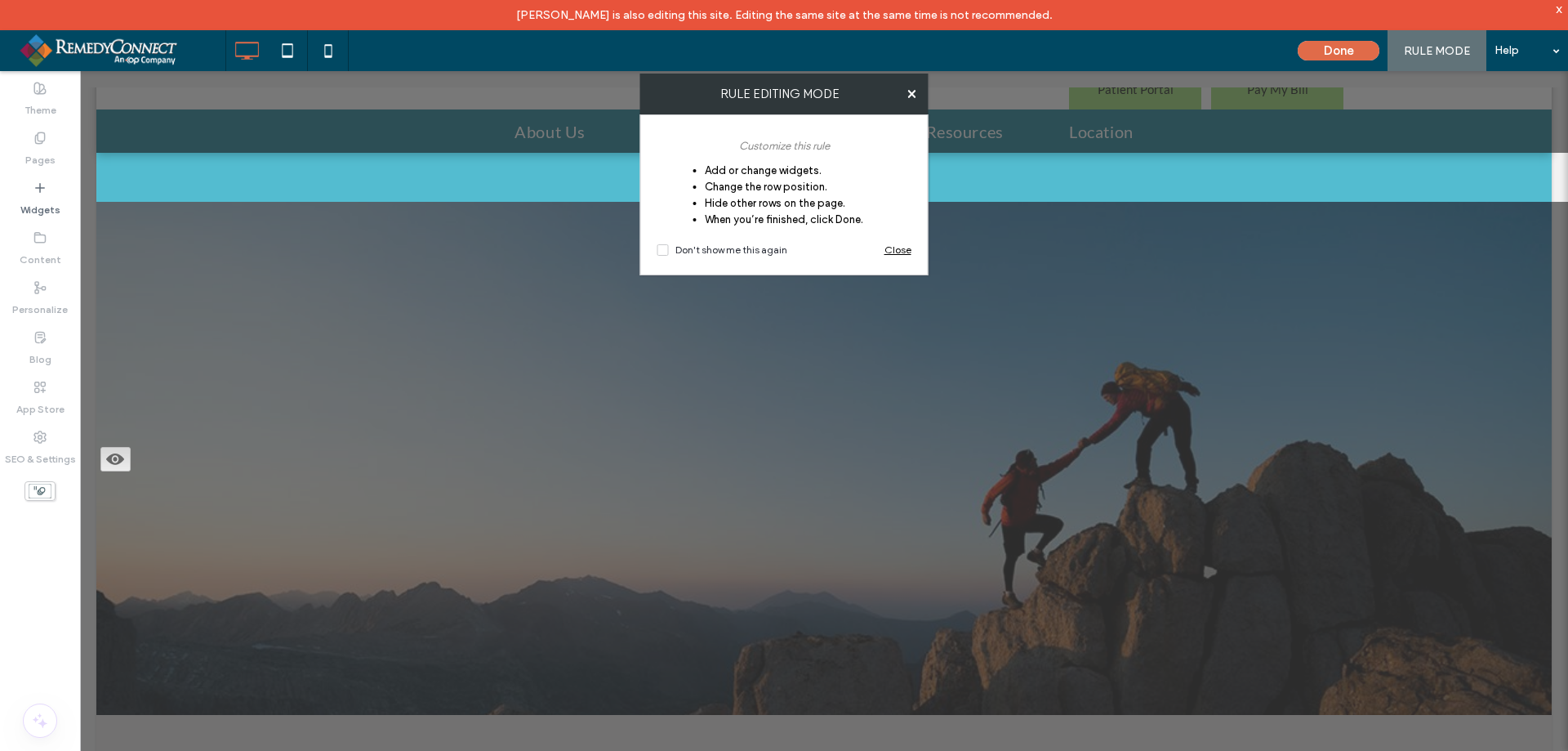
click at [905, 88] on label "RULE EDITING MODE" at bounding box center [780, 93] width 280 height 15
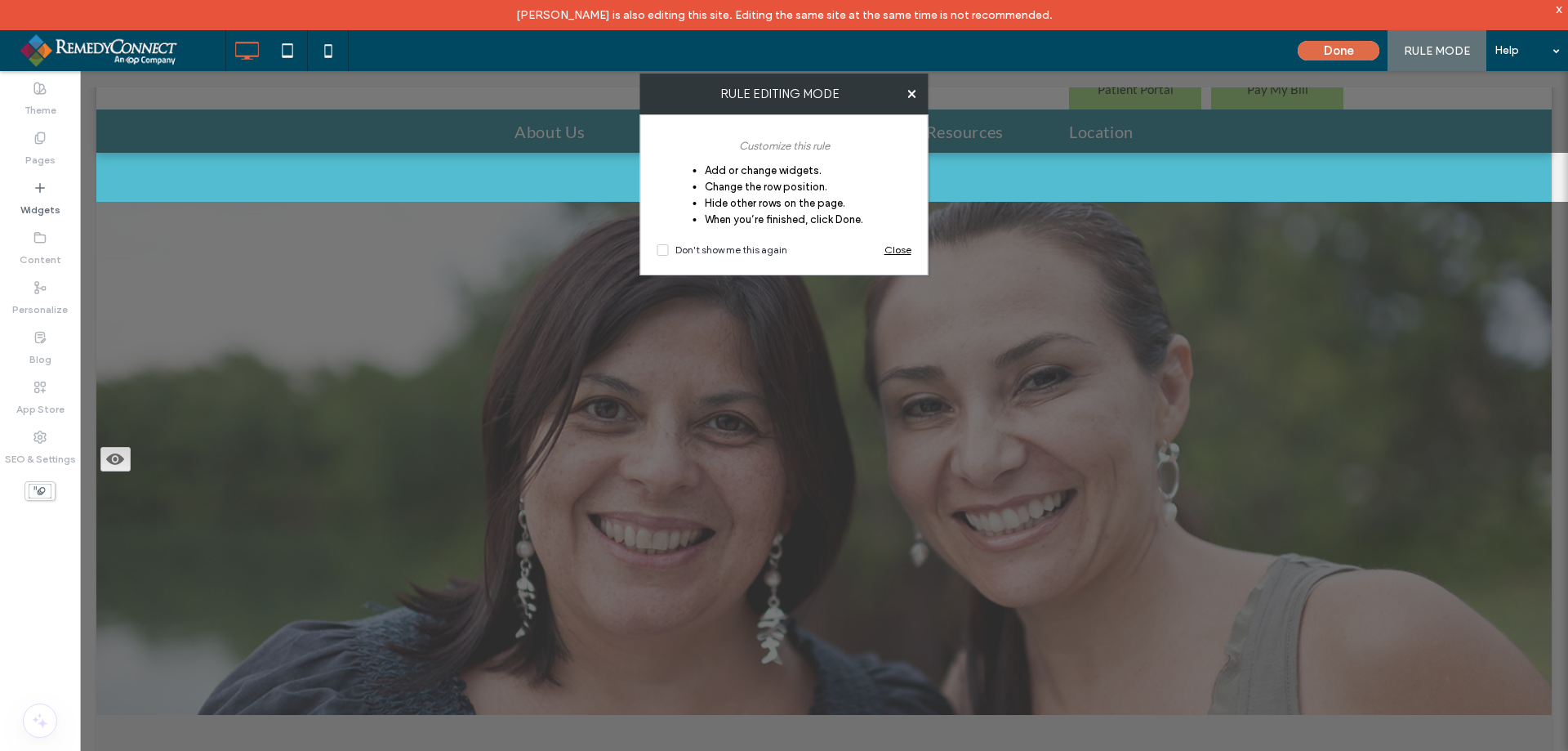
click at [896, 245] on span "Close" at bounding box center [899, 250] width 27 height 17
click at [900, 249] on span "Close" at bounding box center [899, 250] width 27 height 17
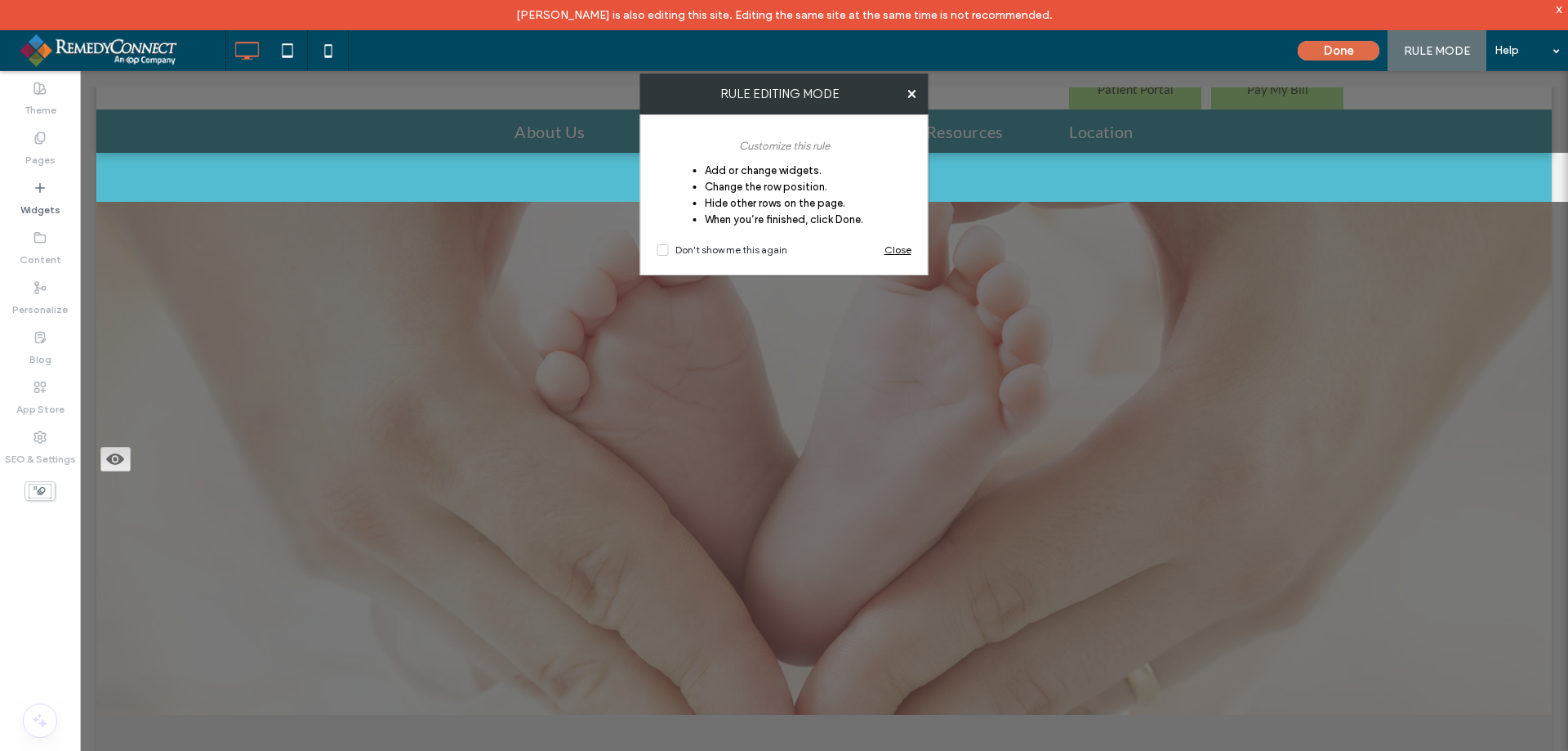
click at [899, 250] on span "Close" at bounding box center [899, 250] width 27 height 17
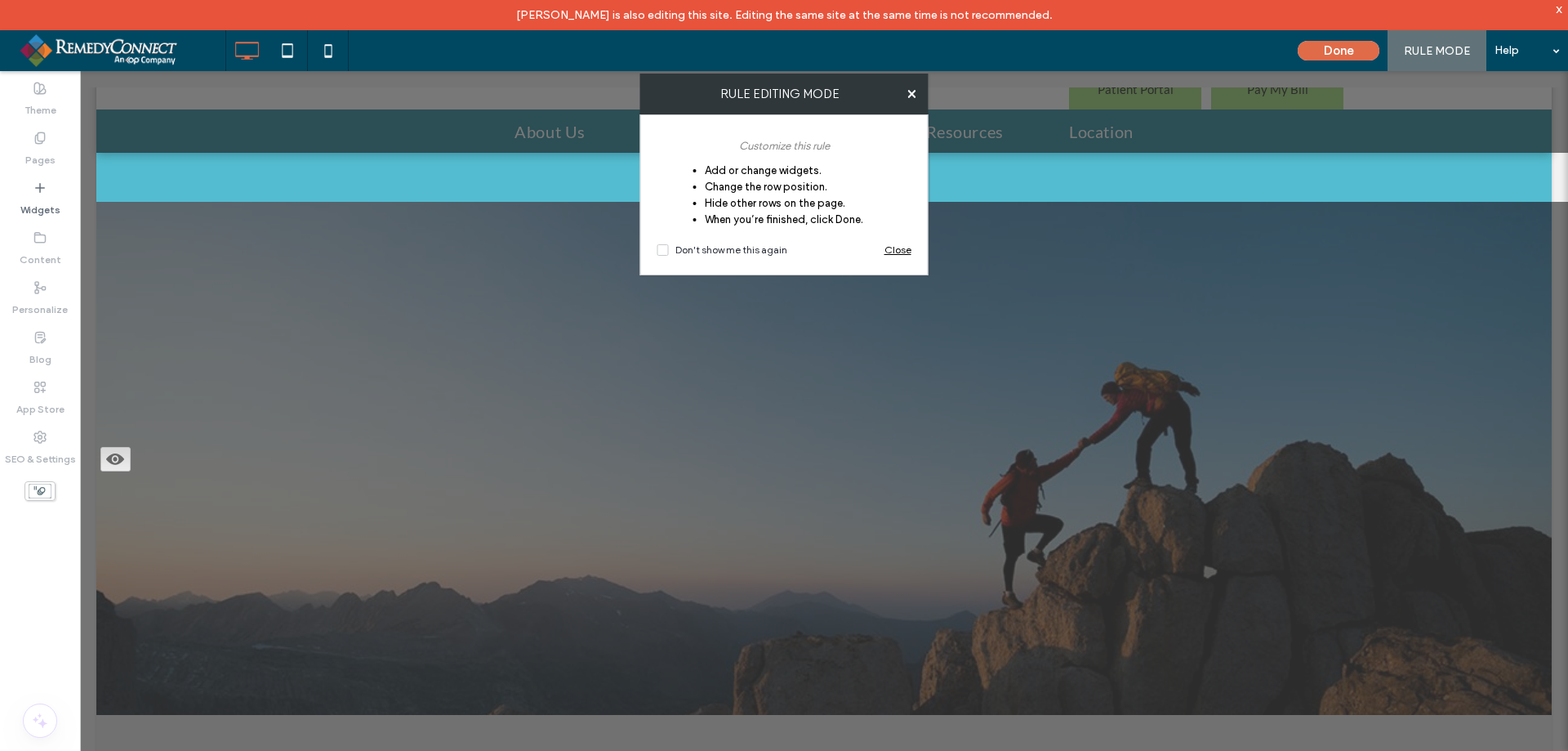
click at [906, 87] on label "RULE EDITING MODE" at bounding box center [780, 93] width 280 height 15
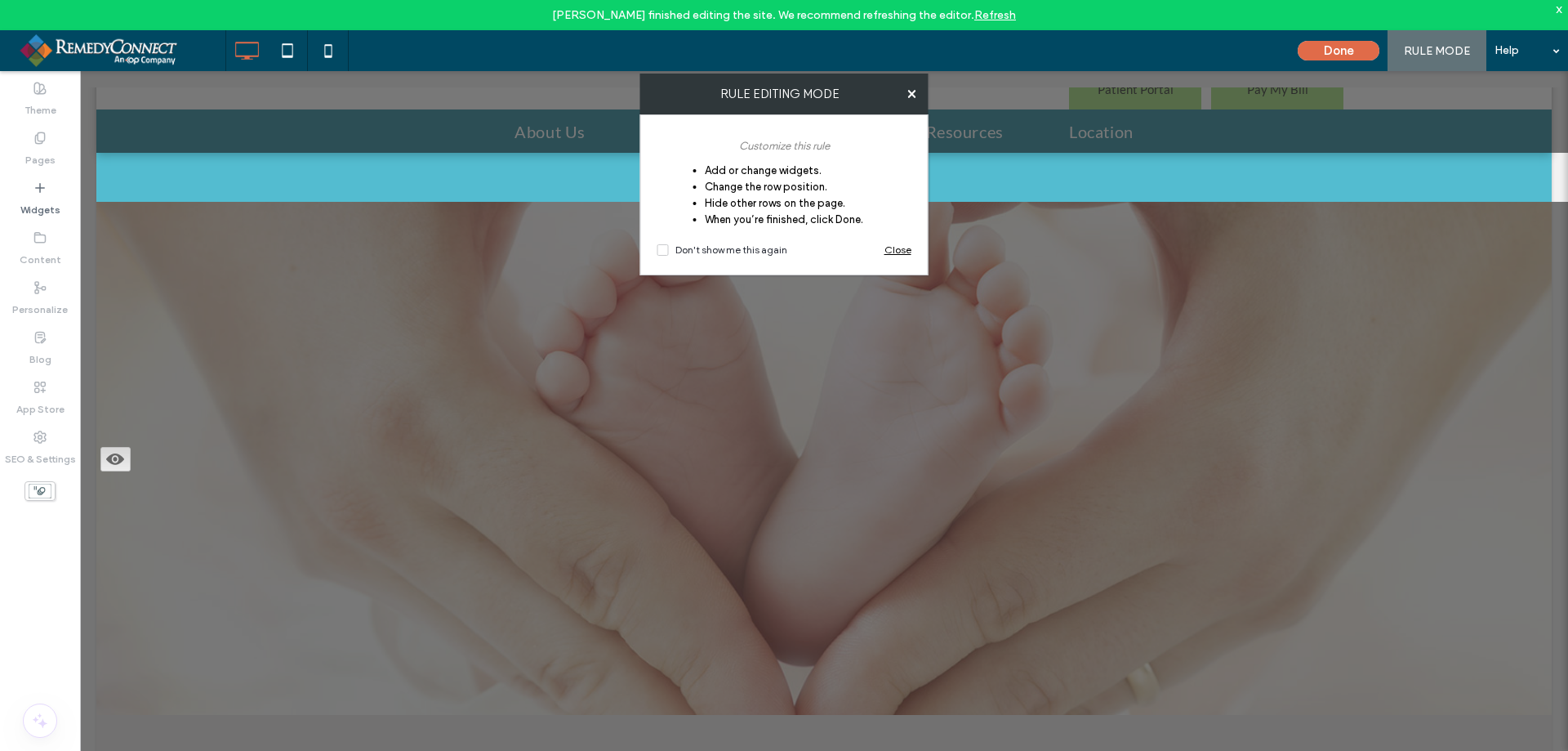
click at [985, 11] on link "Refresh" at bounding box center [995, 15] width 42 height 14
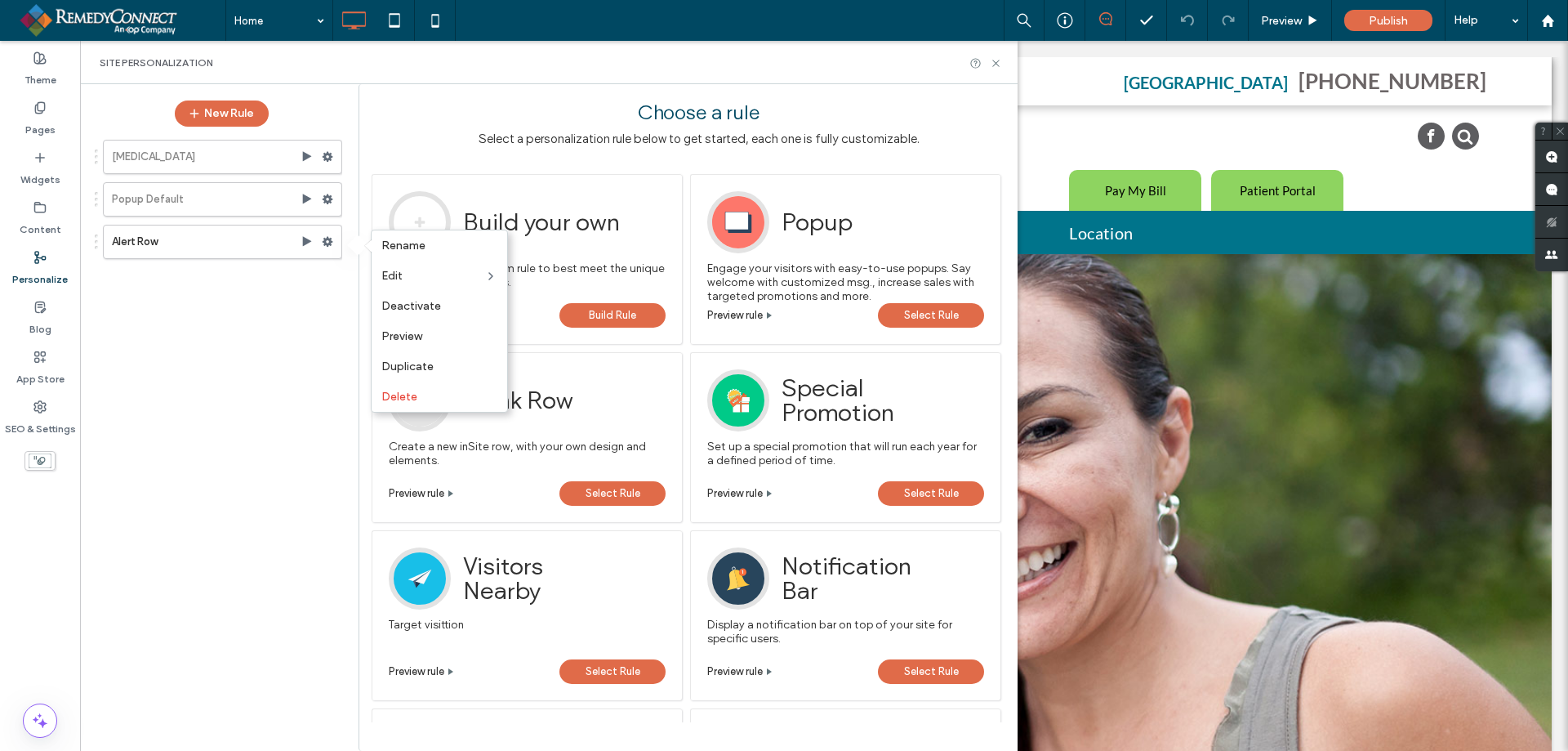
click at [234, 484] on div "Covid-19 Popup Default Alert Row" at bounding box center [213, 434] width 257 height 606
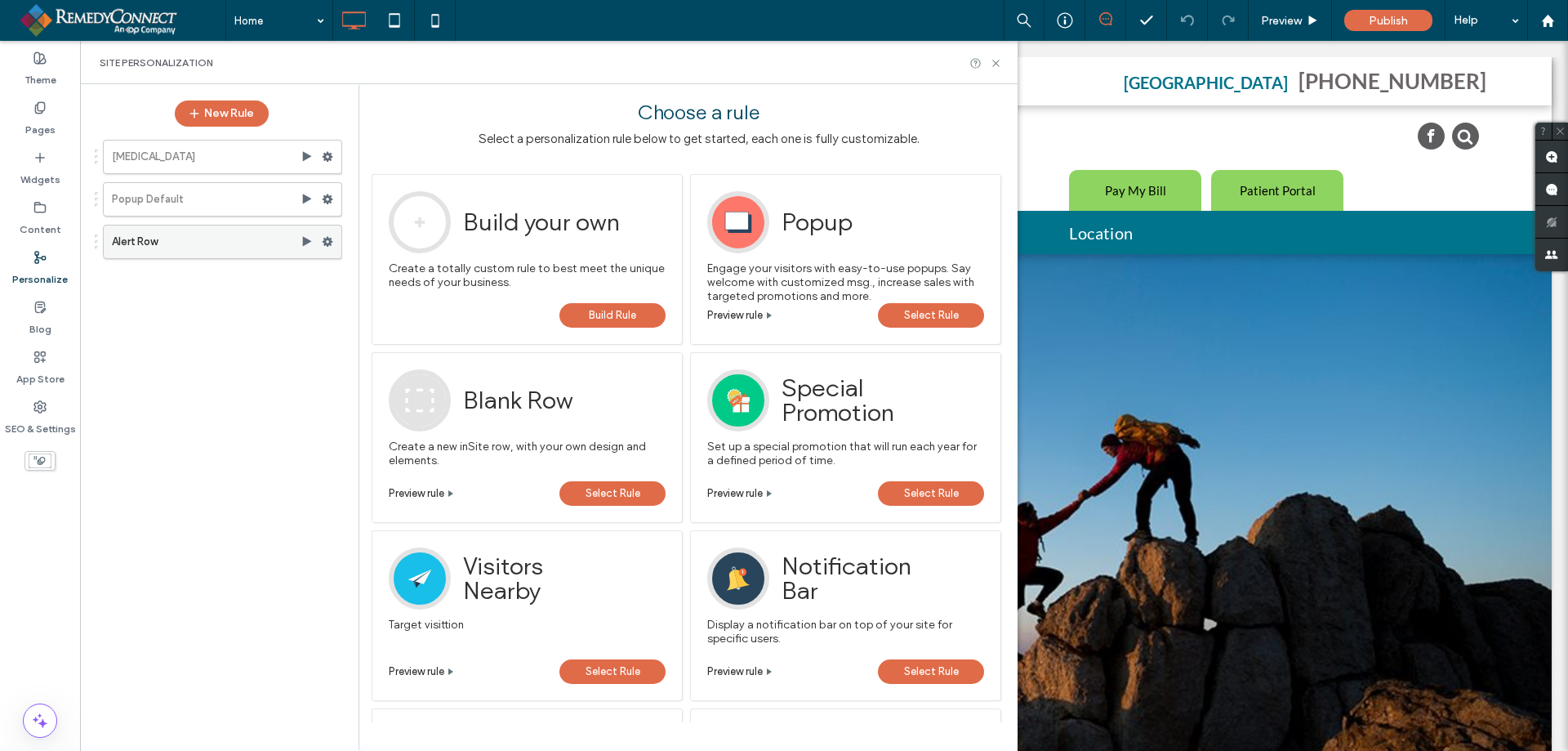
click at [332, 238] on icon at bounding box center [328, 242] width 12 height 12
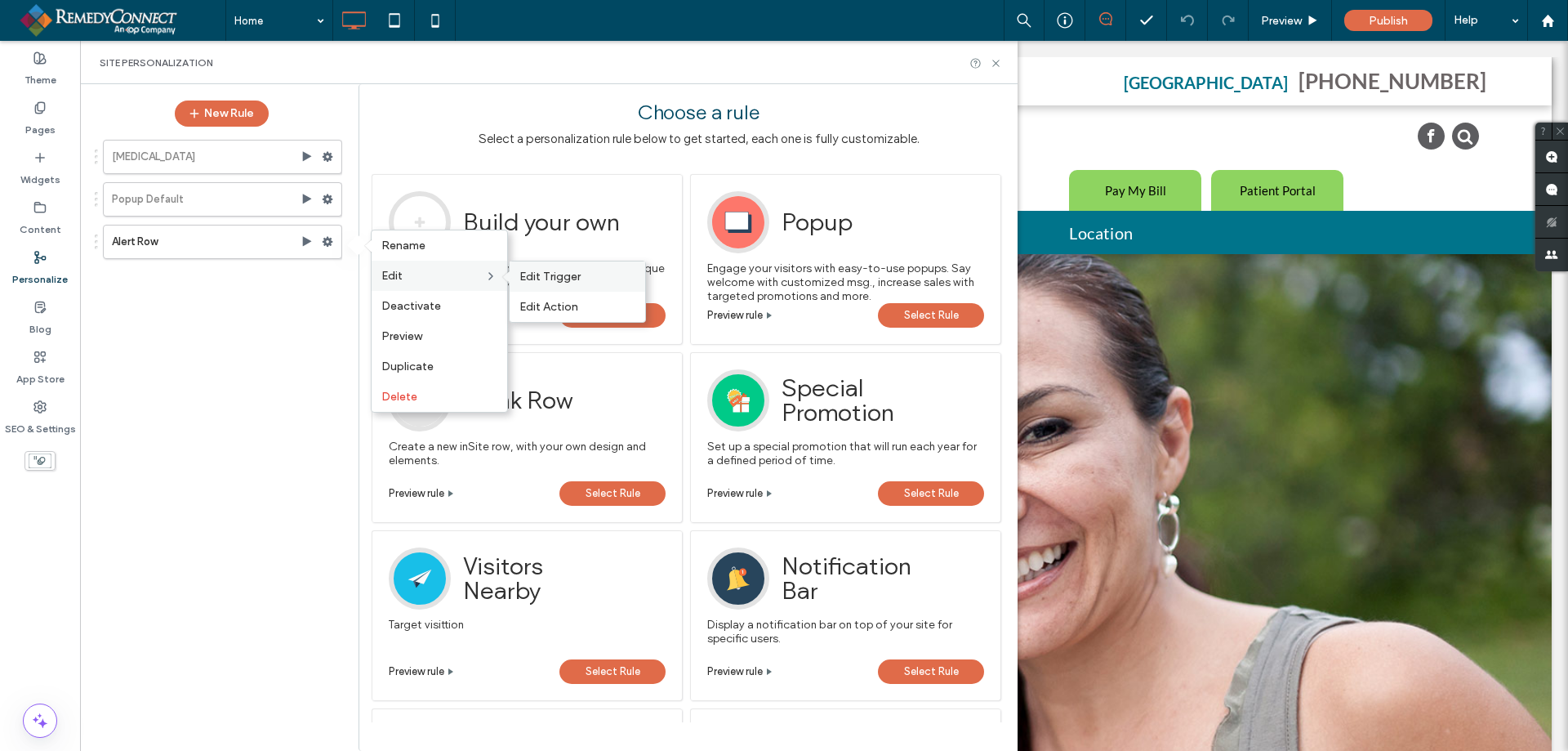
click at [540, 272] on span "Edit Trigger" at bounding box center [550, 276] width 62 height 14
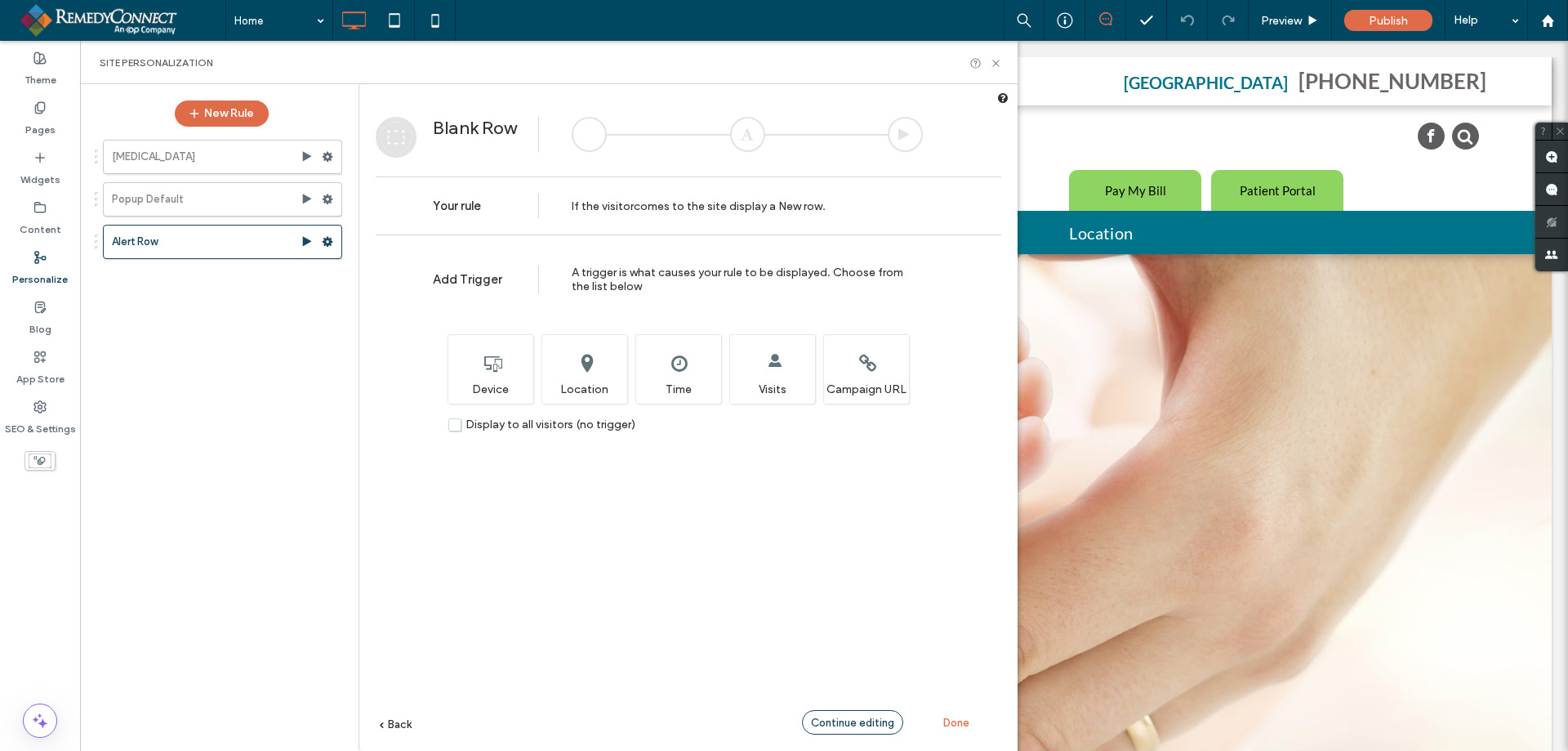
click at [831, 724] on span "Continue editing" at bounding box center [853, 723] width 83 height 13
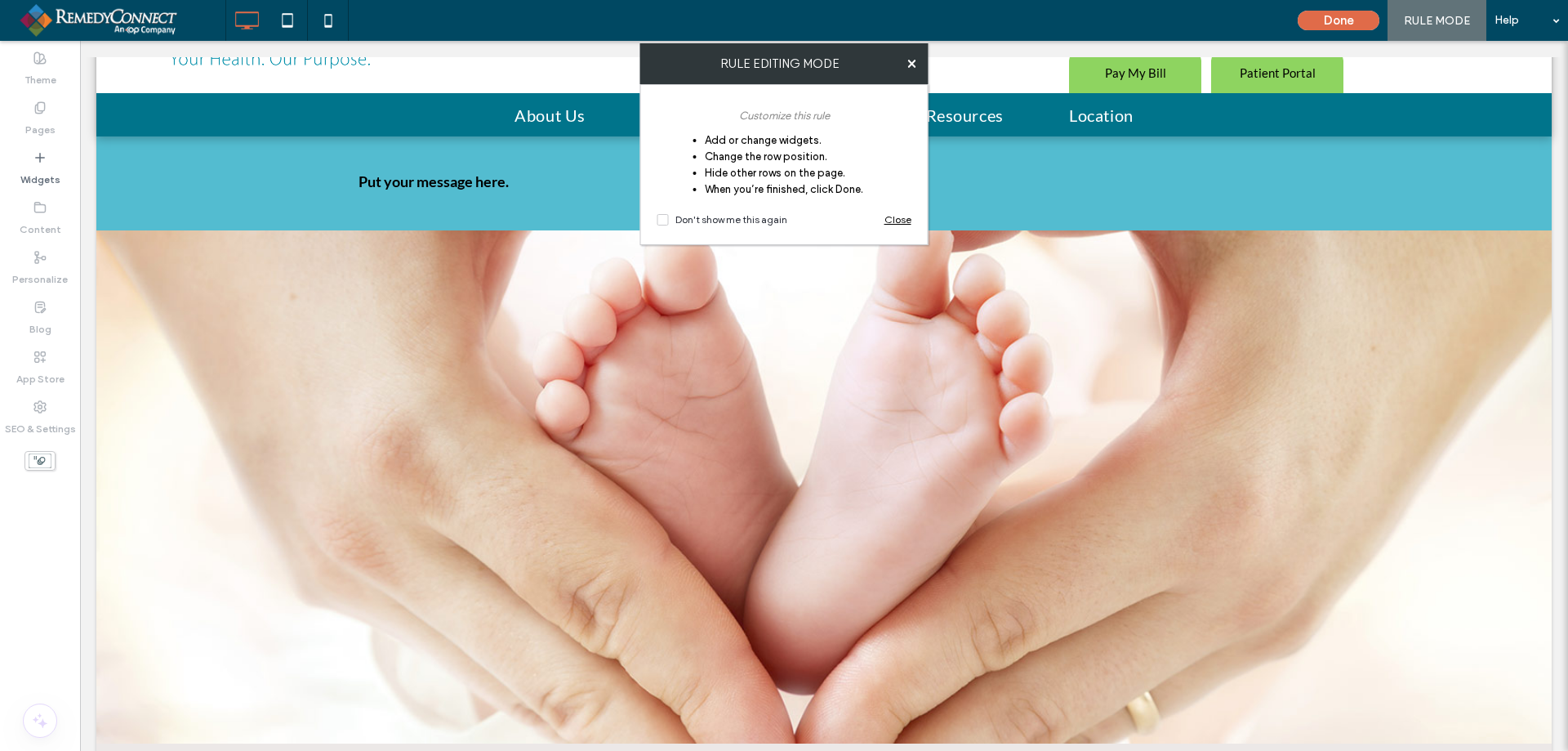
scroll to position [131, 0]
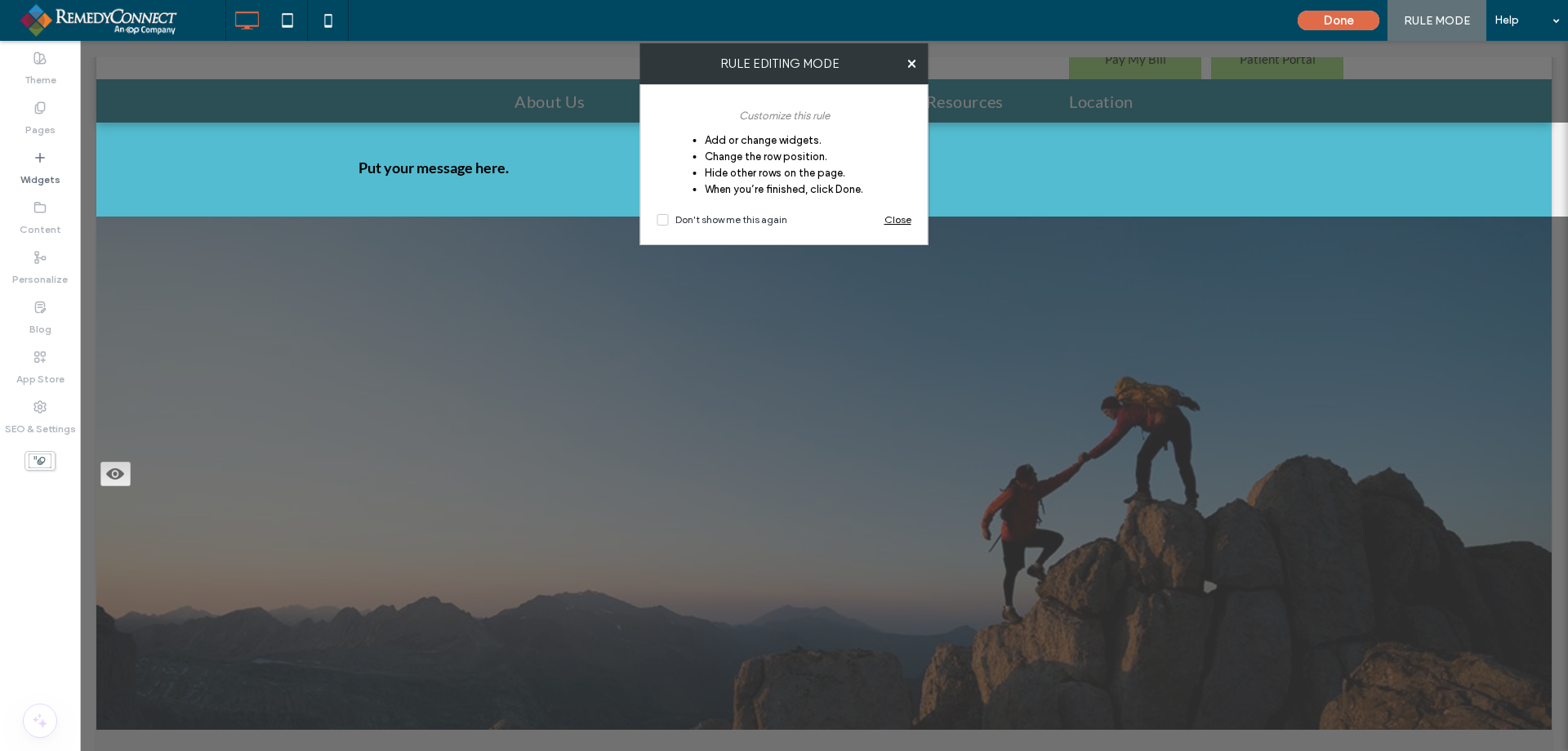
click at [898, 212] on span "Close" at bounding box center [899, 219] width 27 height 17
click at [899, 219] on span "Close" at bounding box center [899, 219] width 27 height 17
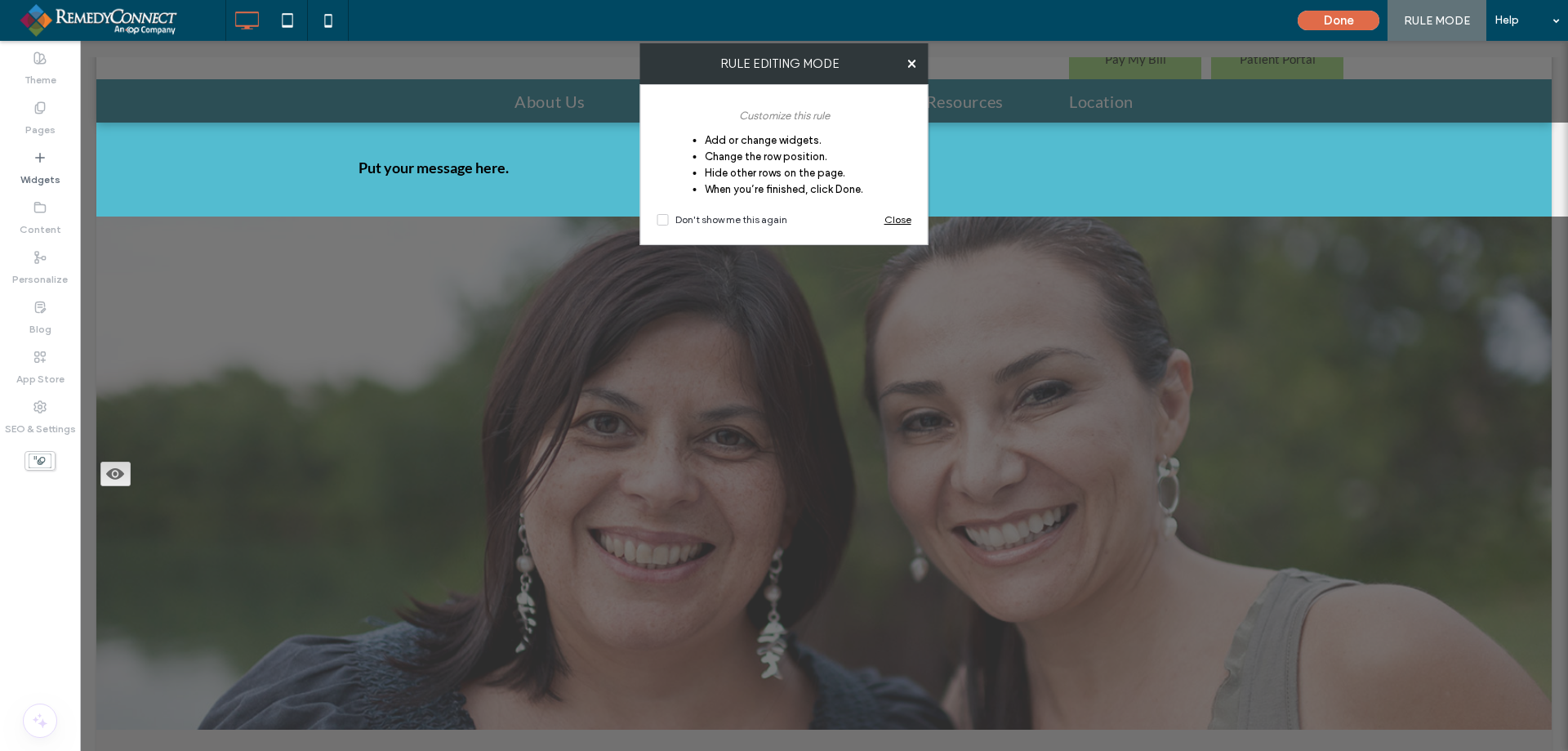
click at [899, 219] on span "Close" at bounding box center [899, 219] width 27 height 17
click at [910, 62] on use at bounding box center [911, 64] width 8 height 8
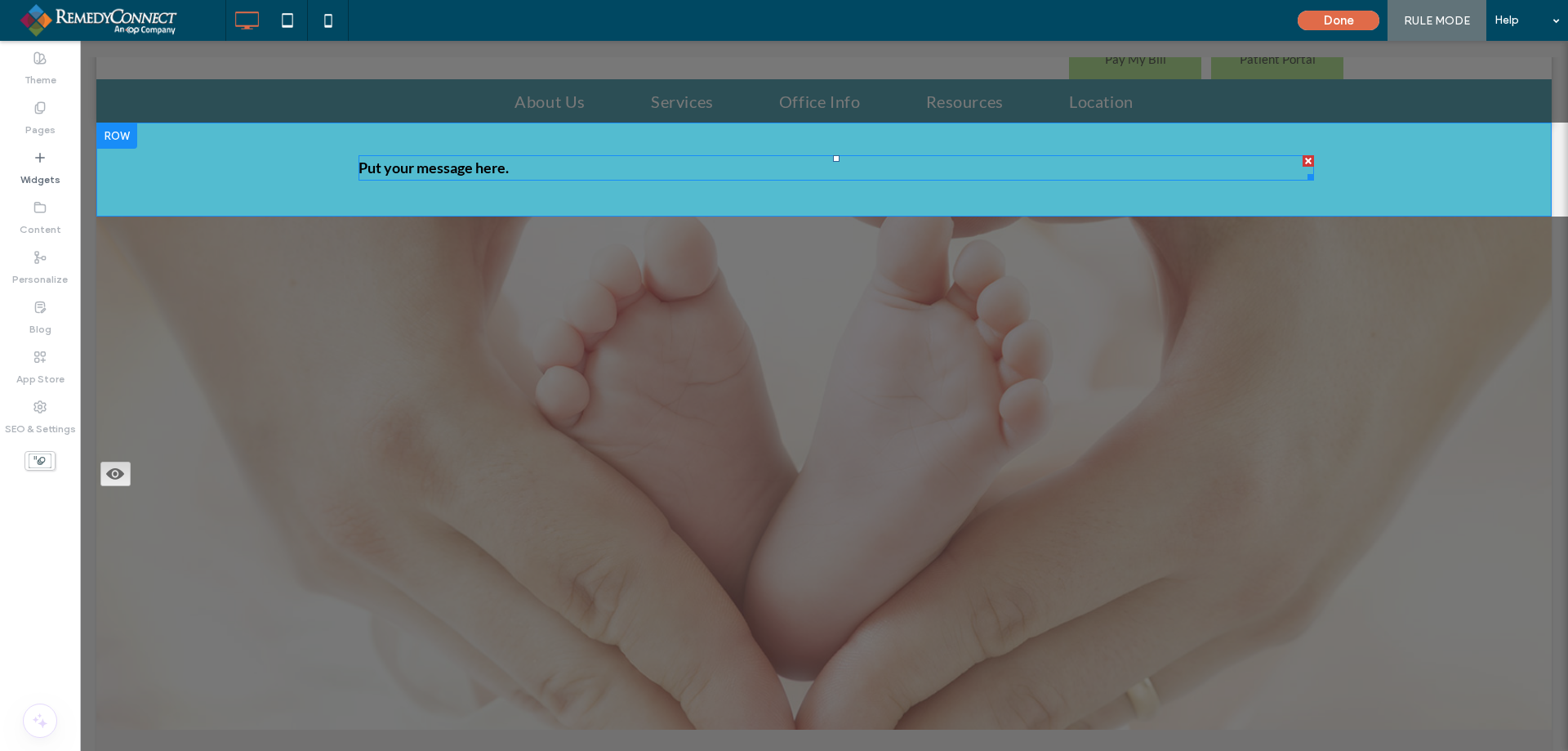
click at [411, 168] on strong "Put your message here." at bounding box center [434, 167] width 151 height 18
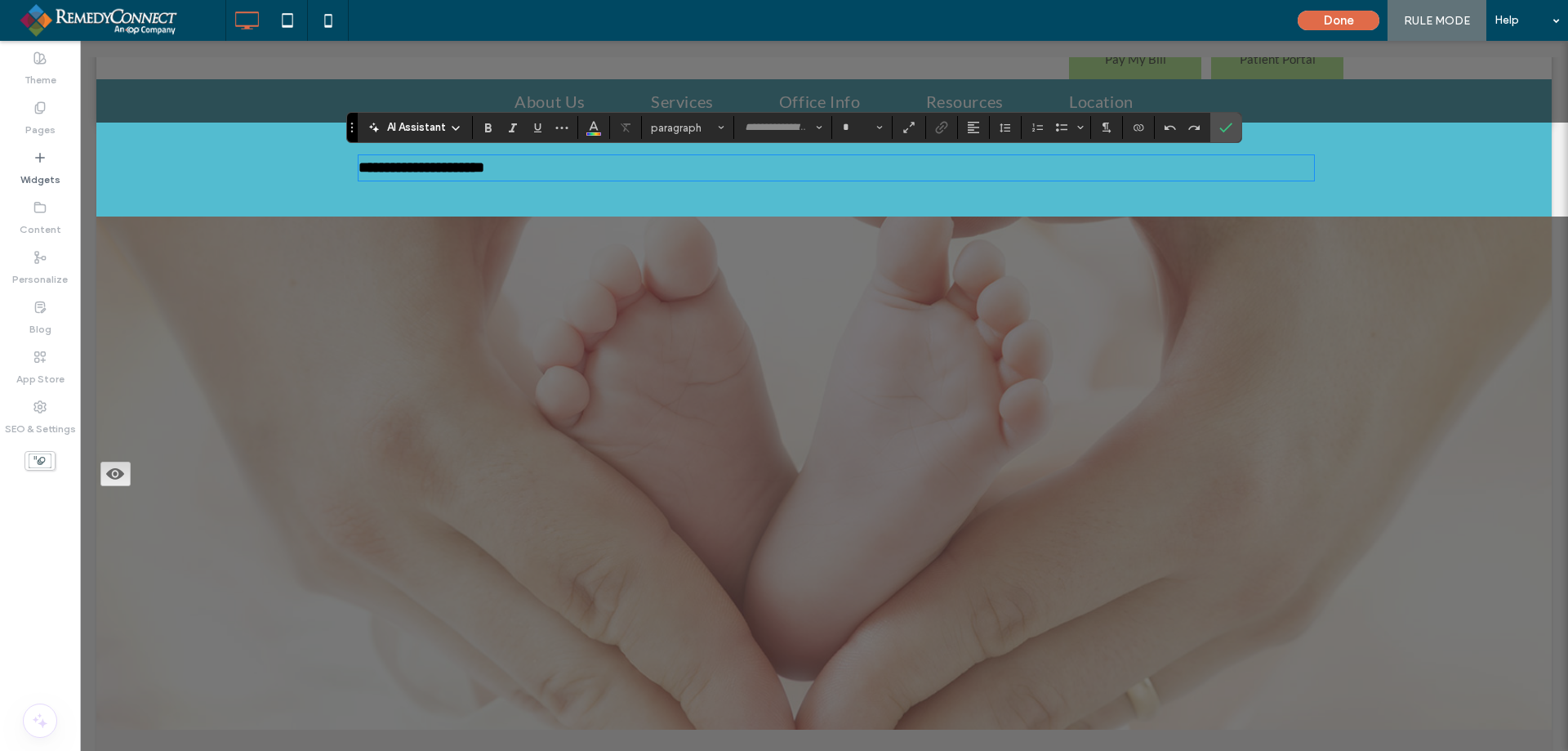
type input "****"
type input "**"
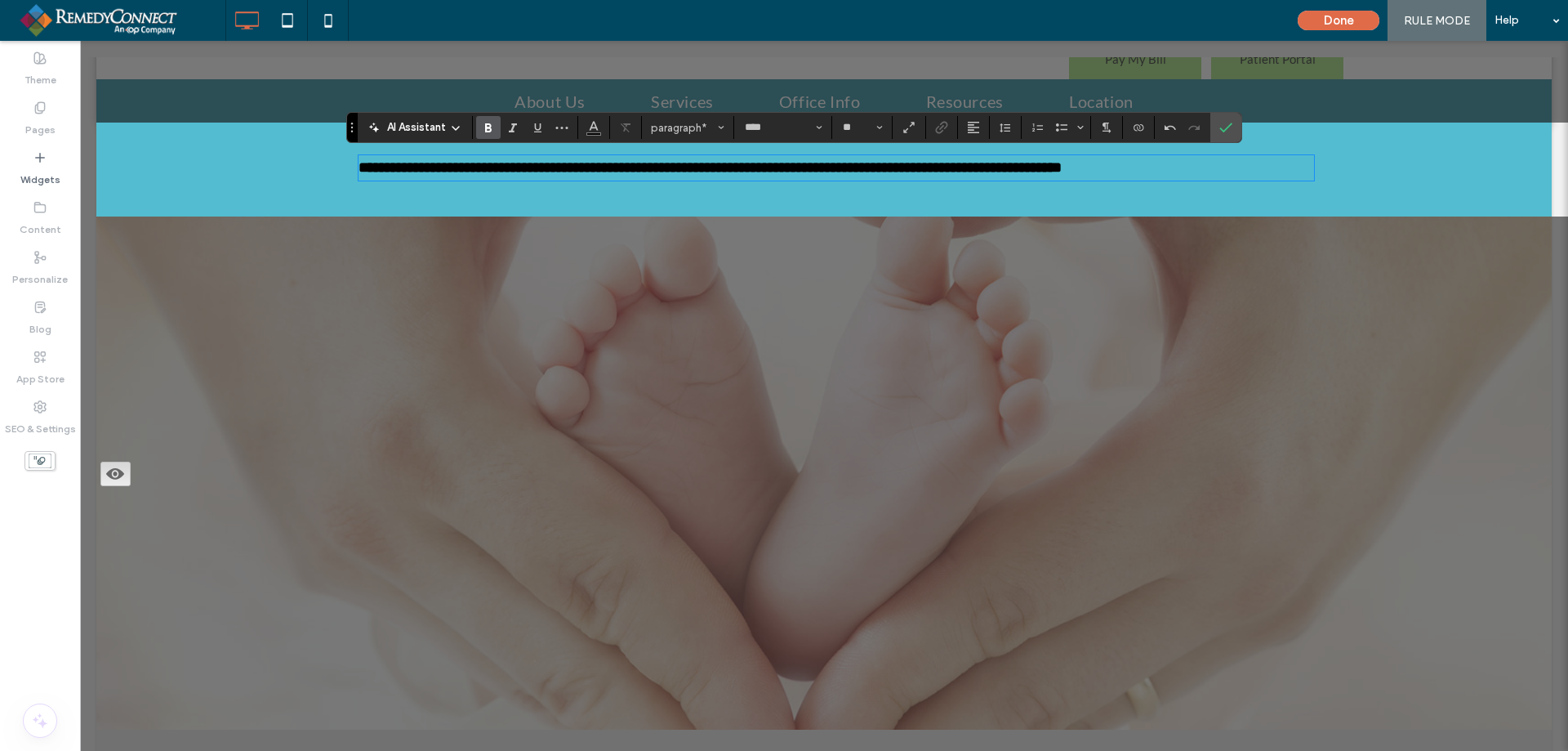
click at [830, 170] on strong "**********" at bounding box center [710, 167] width 703 height 15
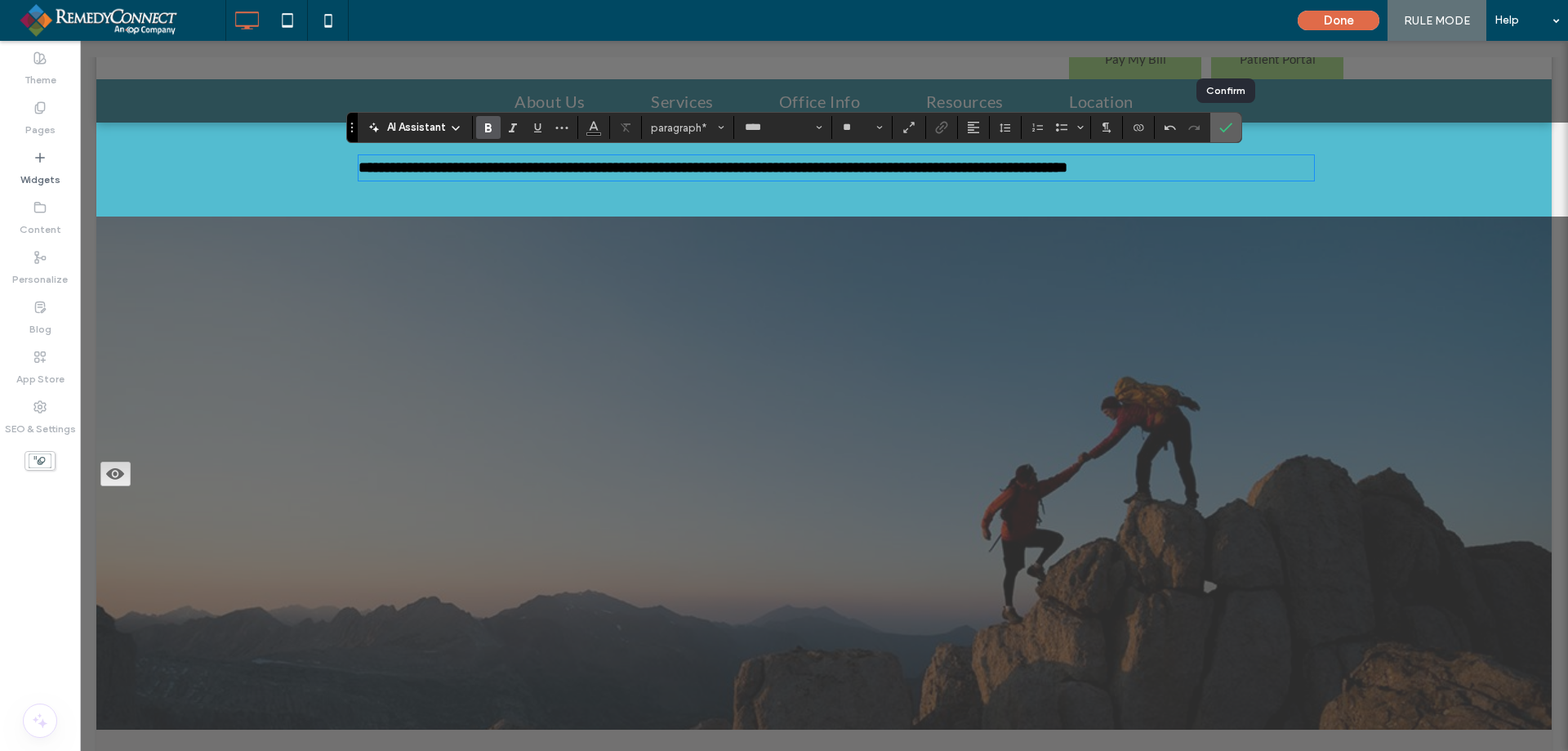
click at [1221, 130] on icon "Confirm" at bounding box center [1225, 127] width 13 height 13
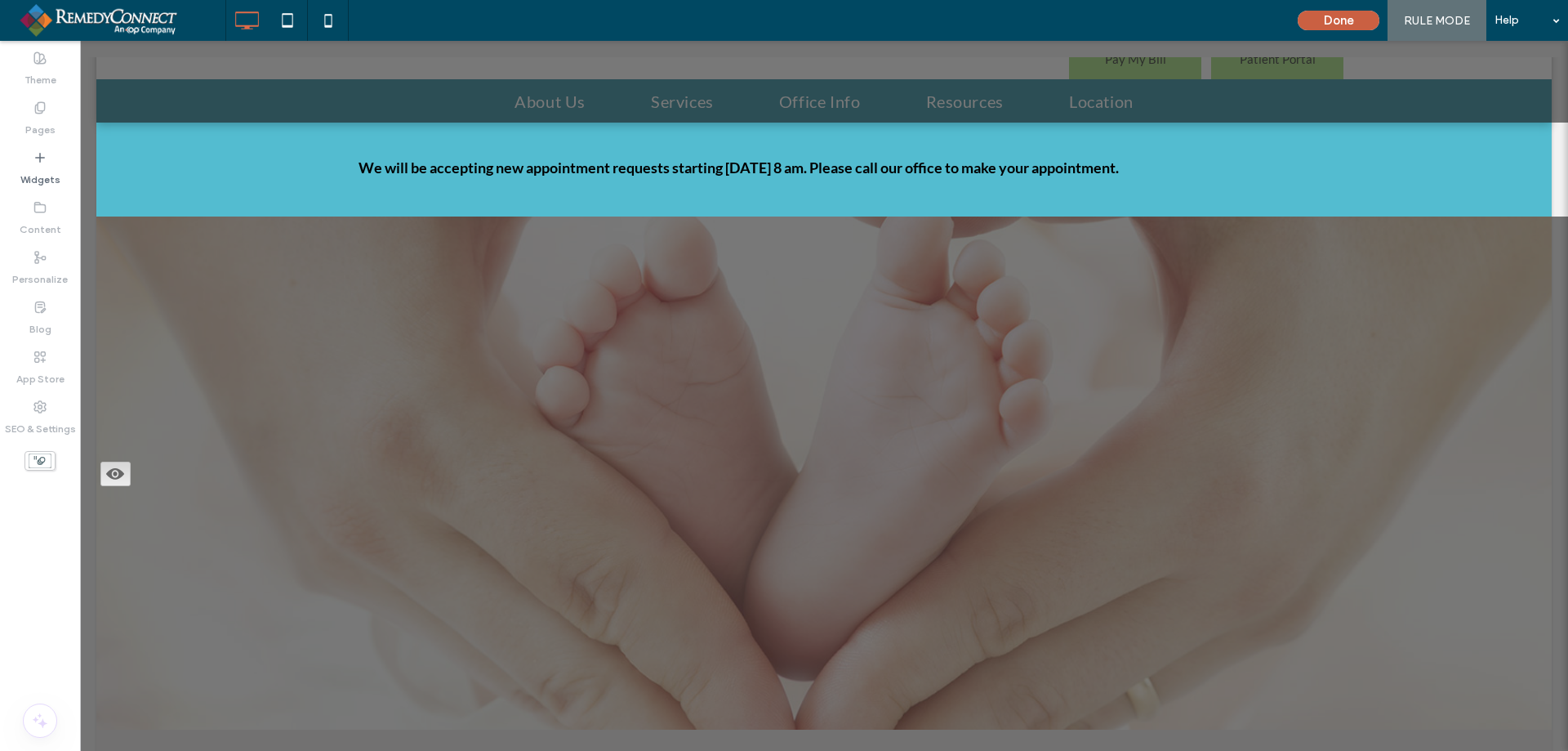
click at [1339, 20] on button "Done" at bounding box center [1338, 21] width 81 height 20
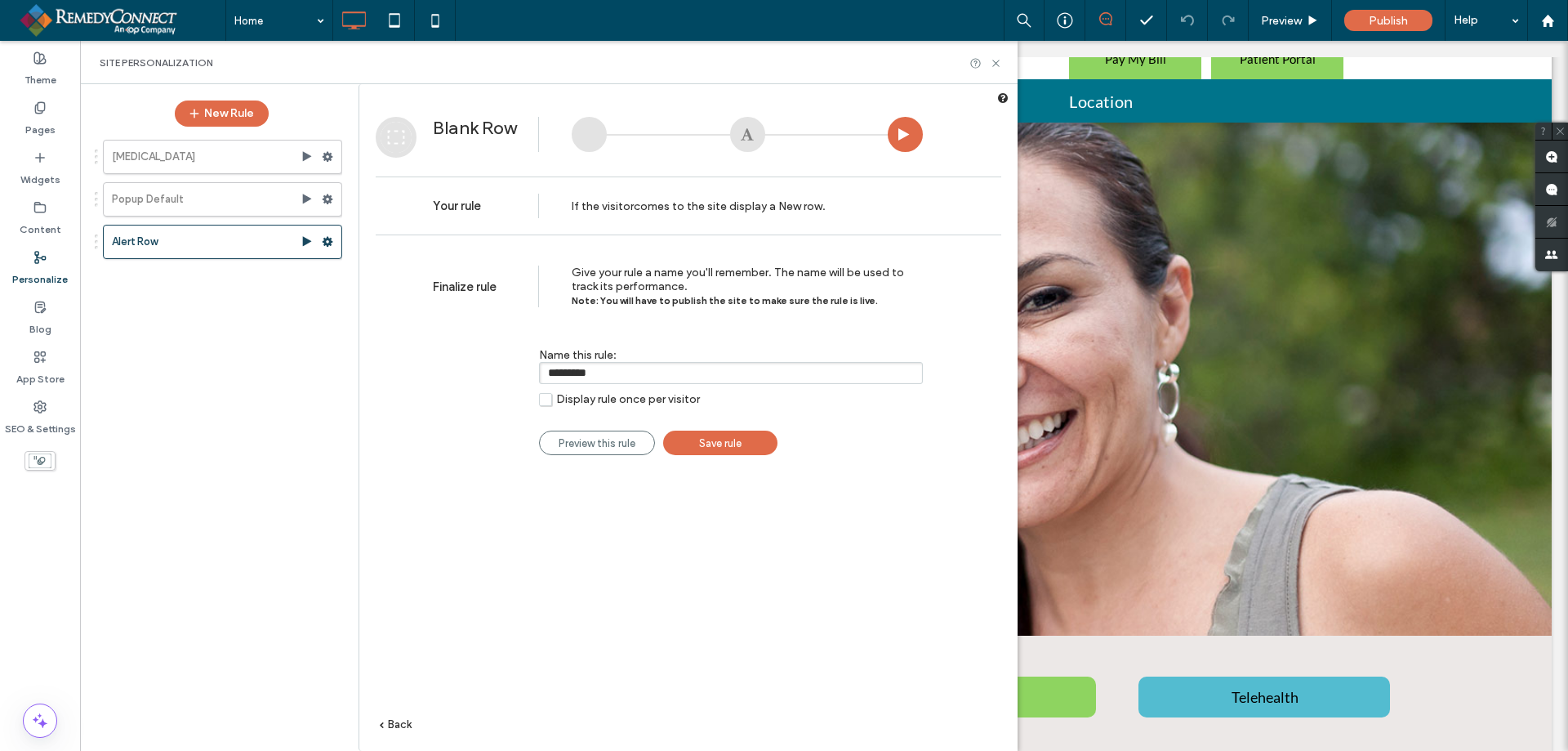
click at [697, 448] on link "Save rule" at bounding box center [720, 443] width 115 height 24
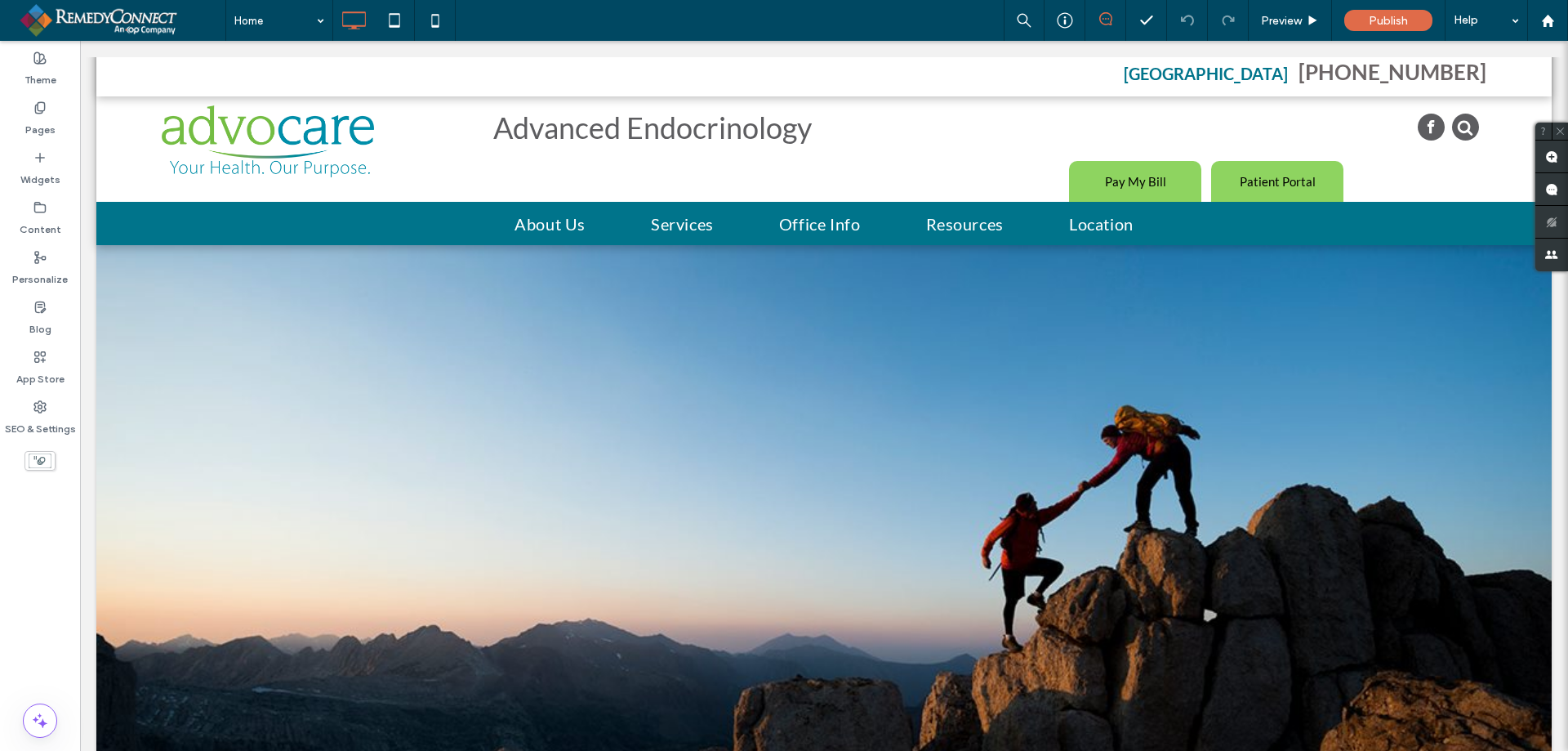
scroll to position [0, 0]
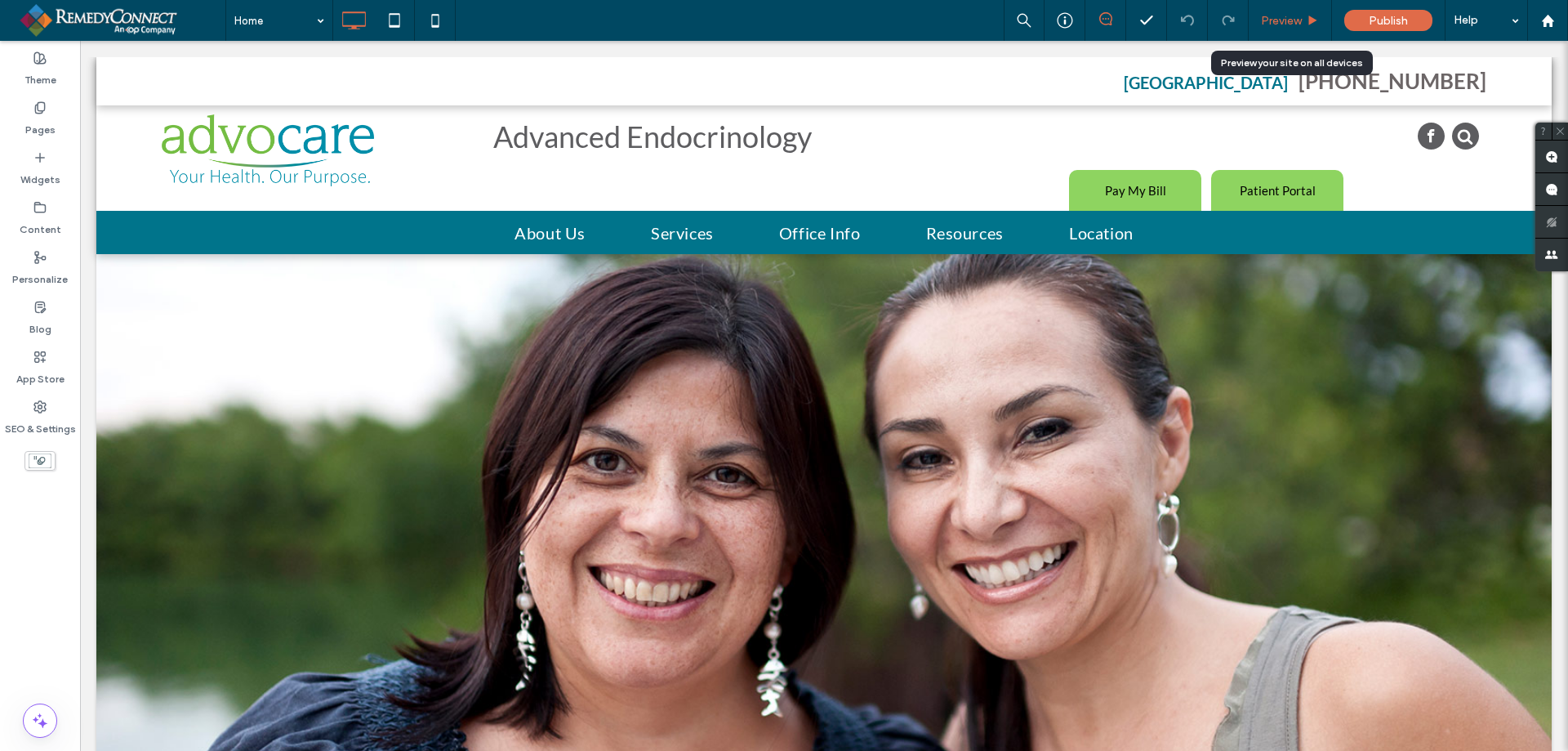
click at [1298, 17] on span "Preview" at bounding box center [1281, 21] width 41 height 14
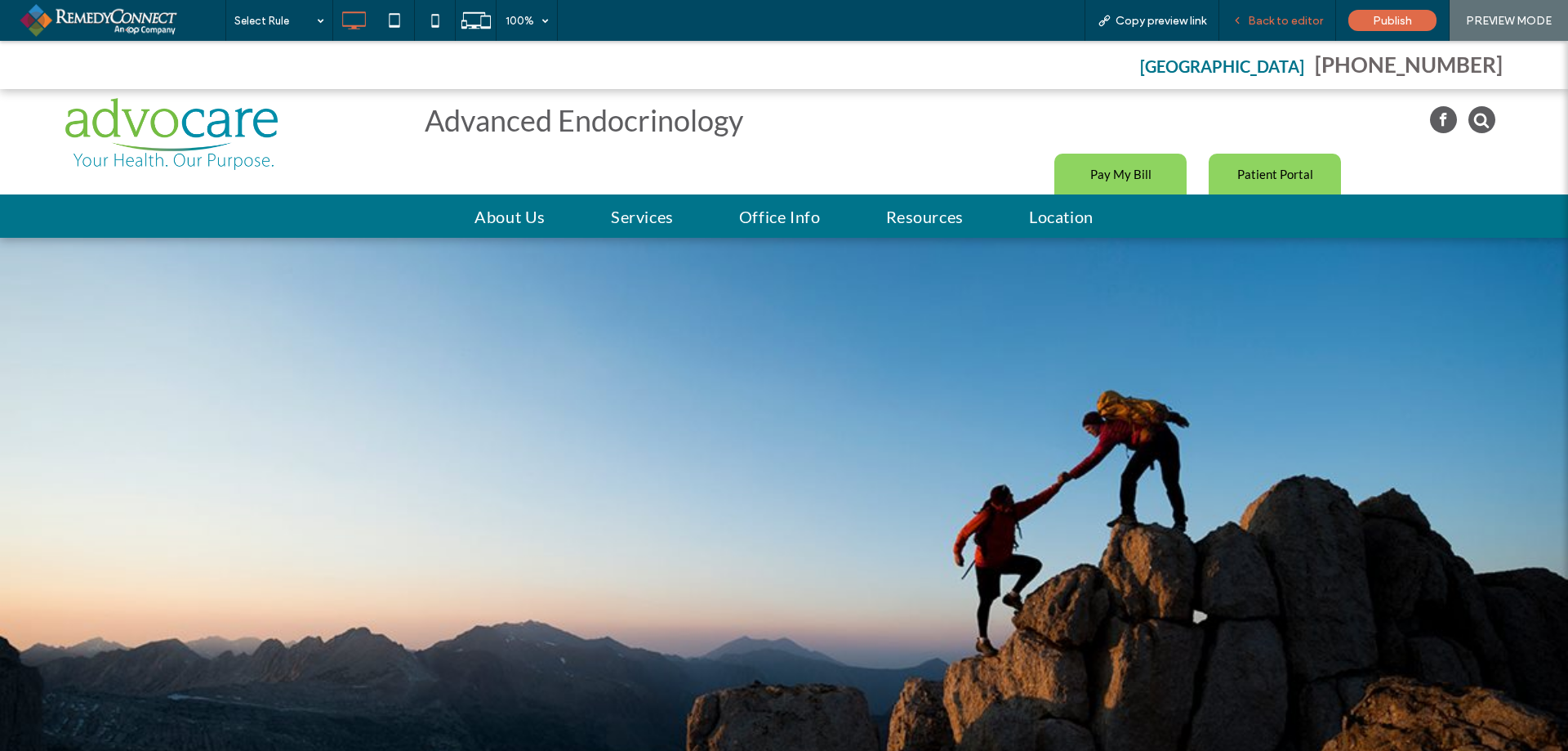
click at [1263, 15] on span "Back to editor" at bounding box center [1285, 21] width 75 height 14
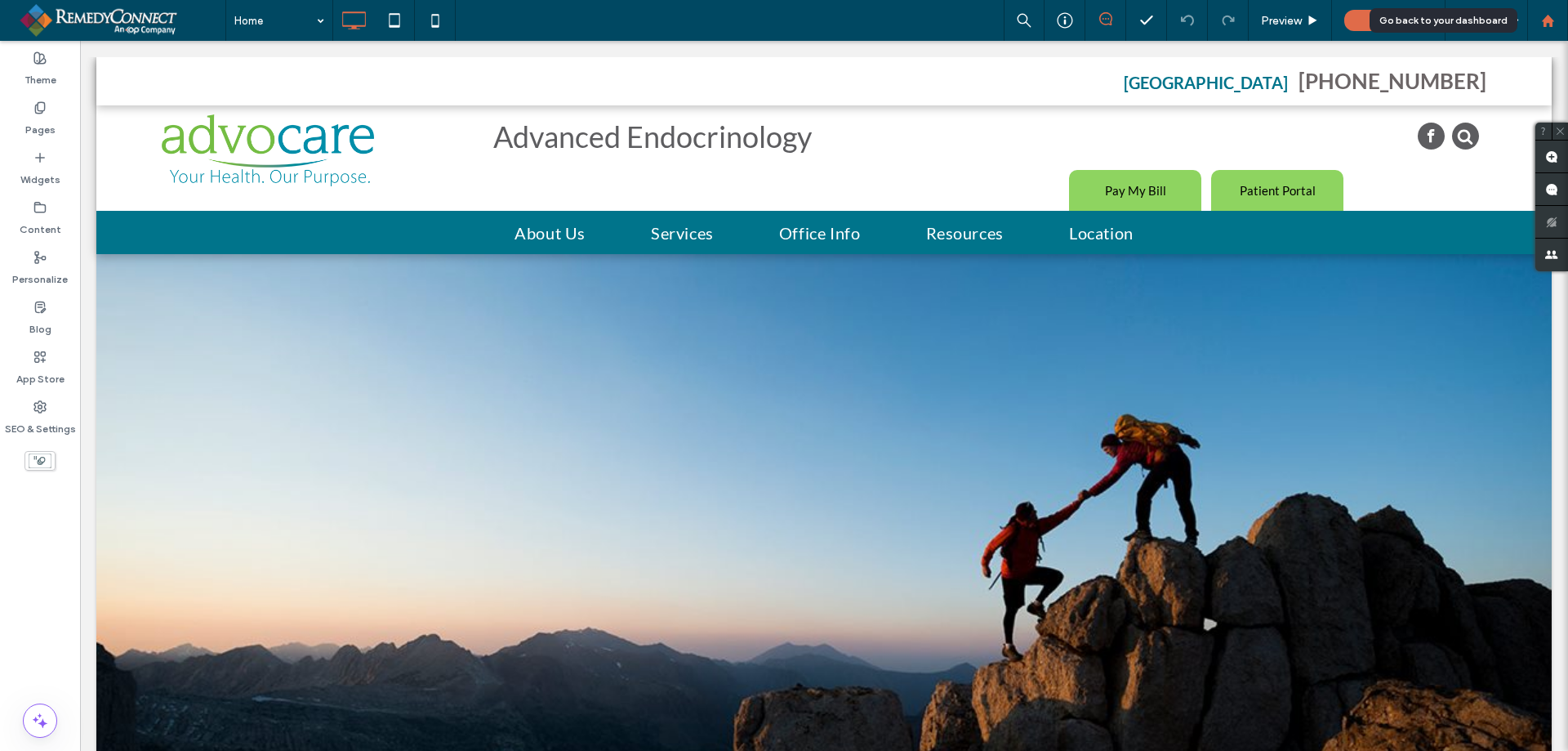
click at [1553, 27] on icon at bounding box center [1548, 21] width 14 height 14
